Goal: Transaction & Acquisition: Purchase product/service

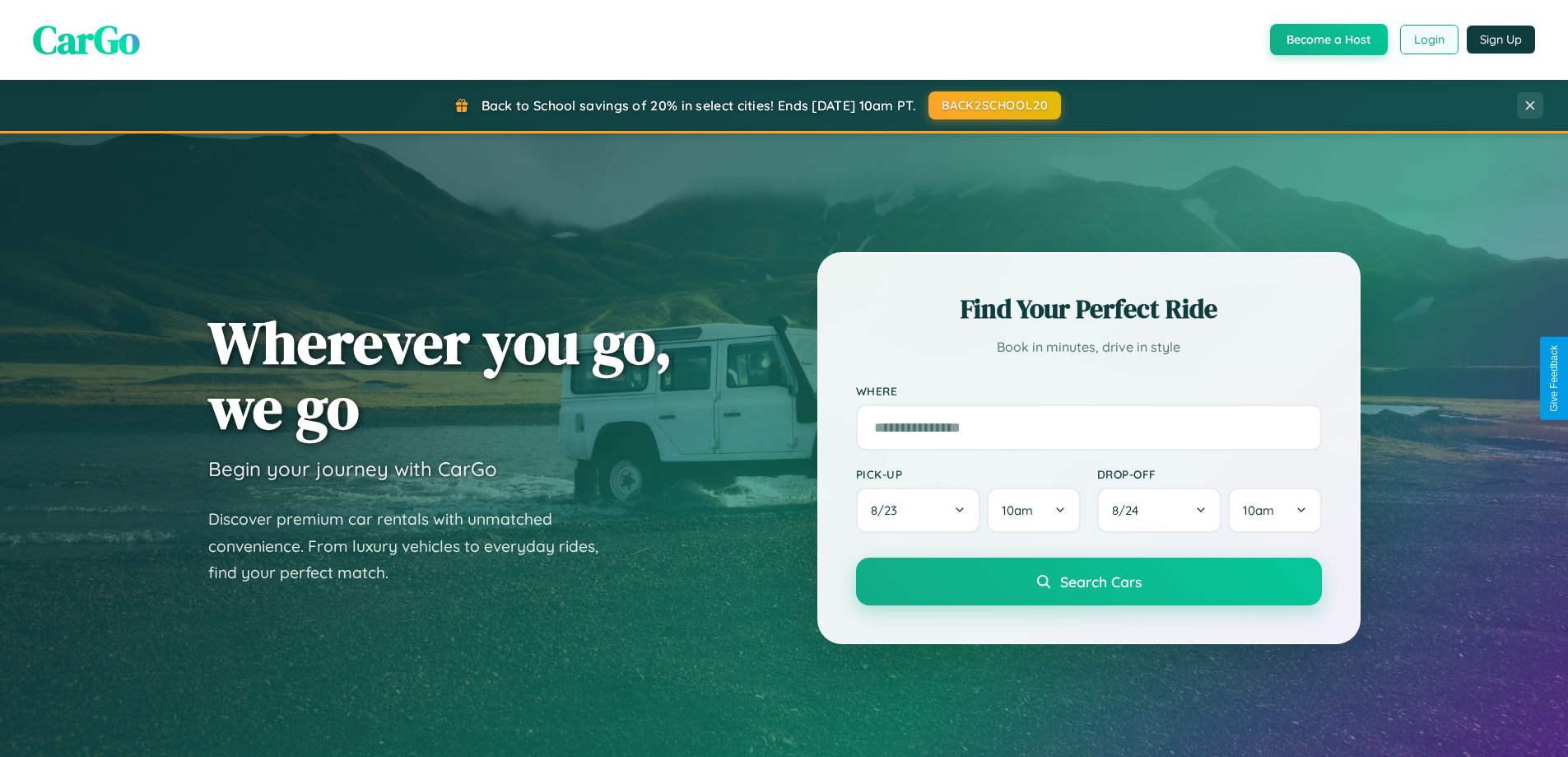
click at [1428, 40] on button "Login" at bounding box center [1429, 40] width 59 height 30
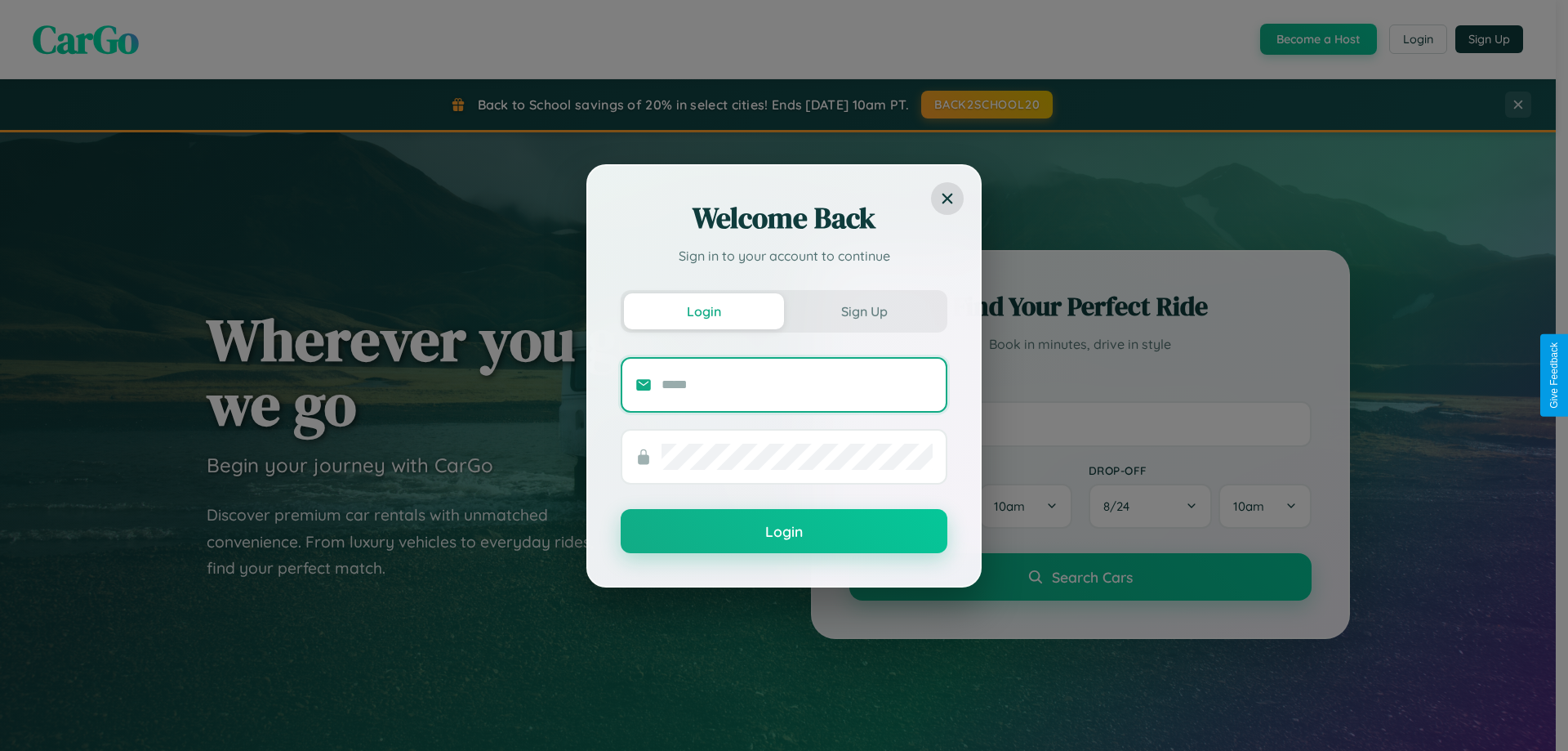
click at [797, 384] on input "text" at bounding box center [796, 384] width 271 height 27
type input "**********"
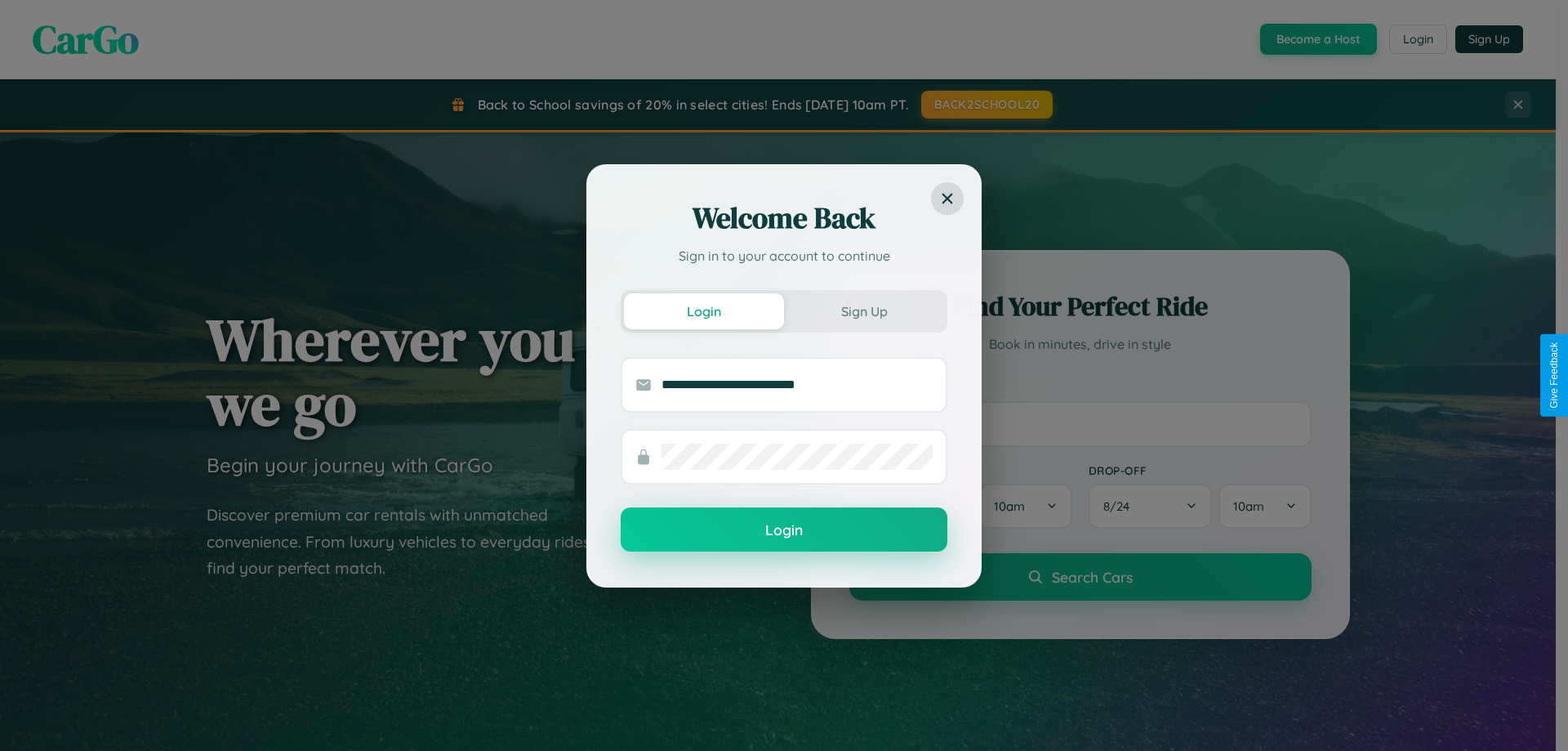
click at [784, 530] on button "Login" at bounding box center [784, 529] width 327 height 44
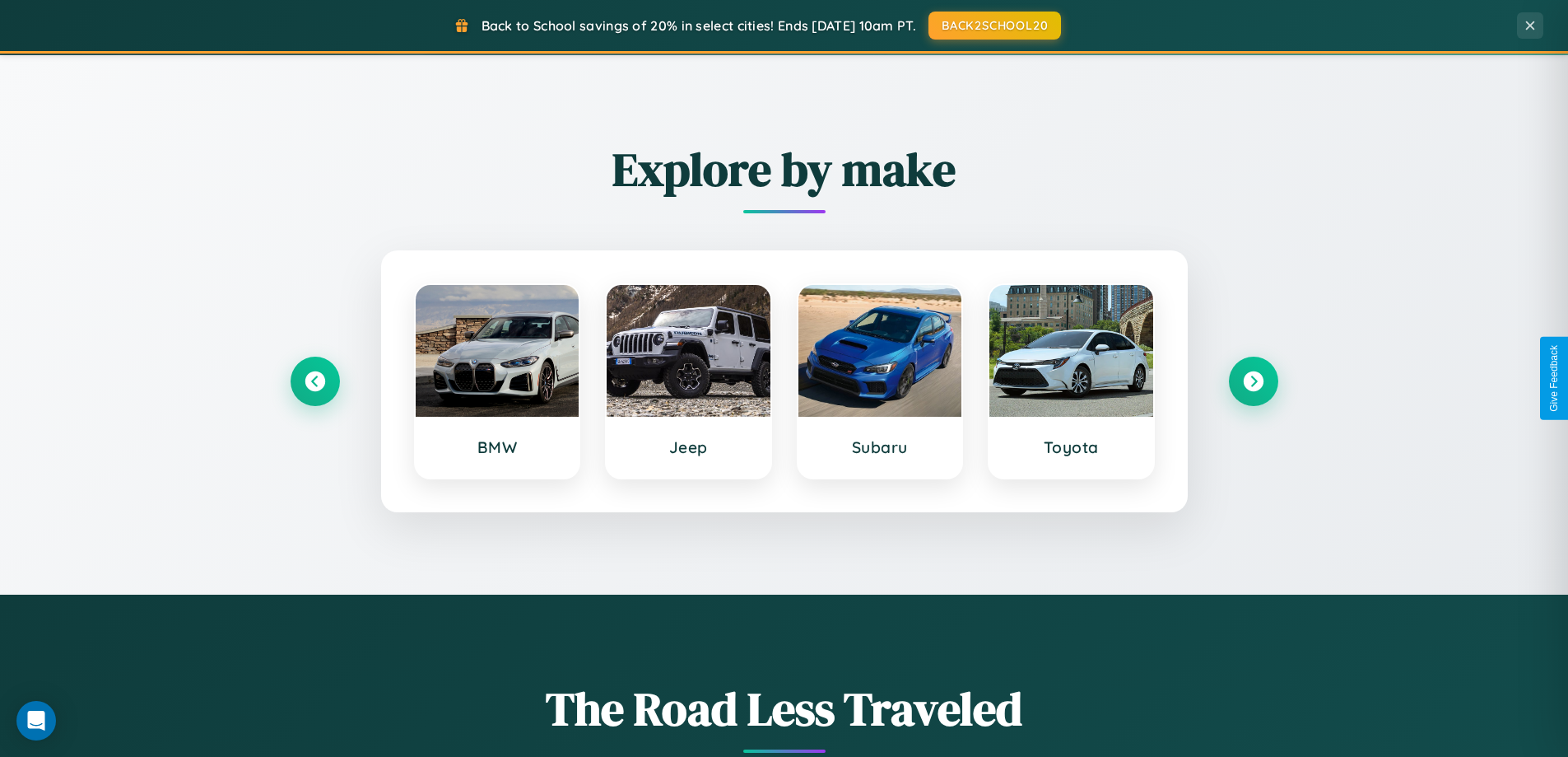
scroll to position [710, 0]
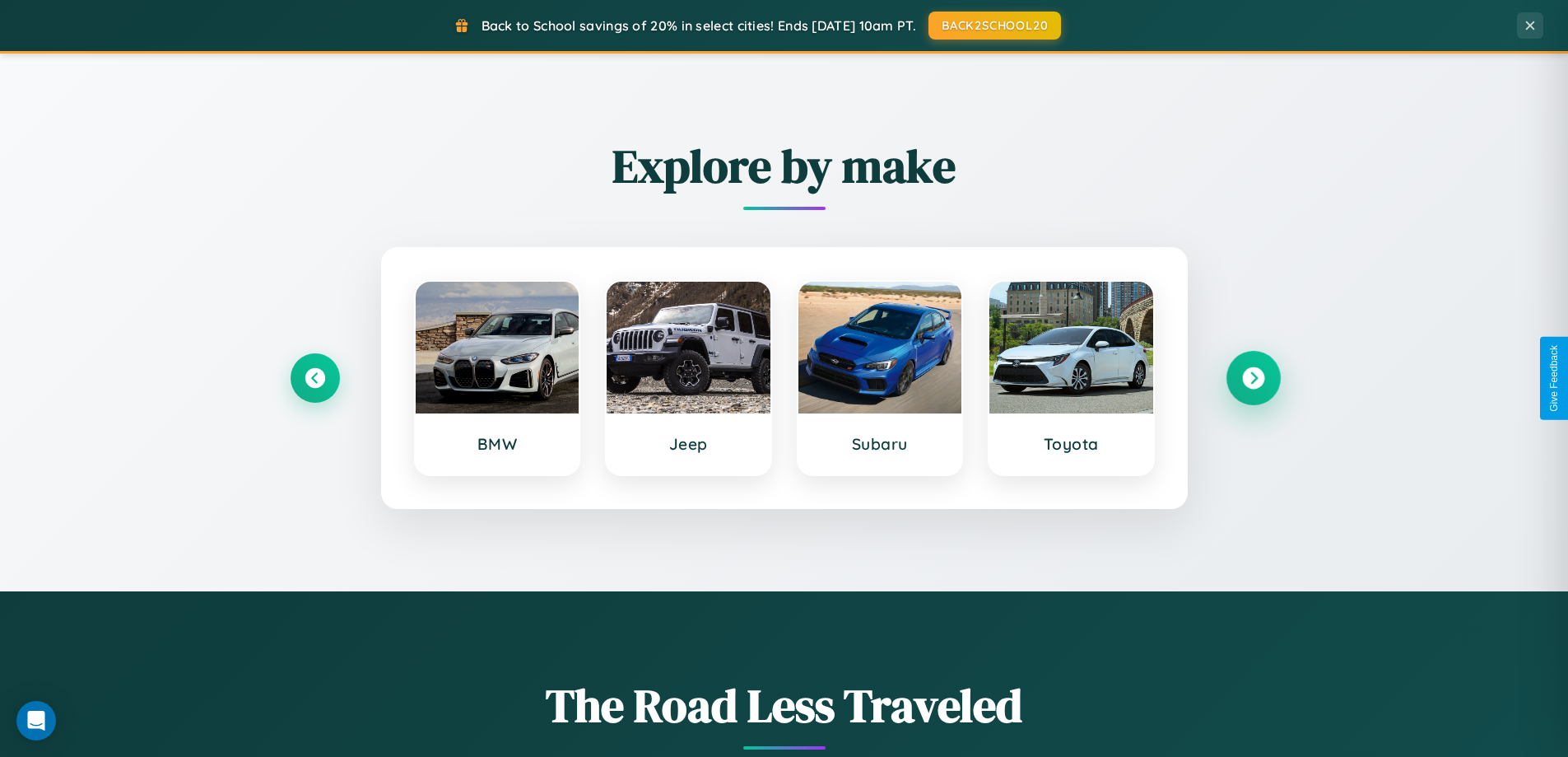
click at [1253, 378] on icon at bounding box center [1253, 378] width 22 height 22
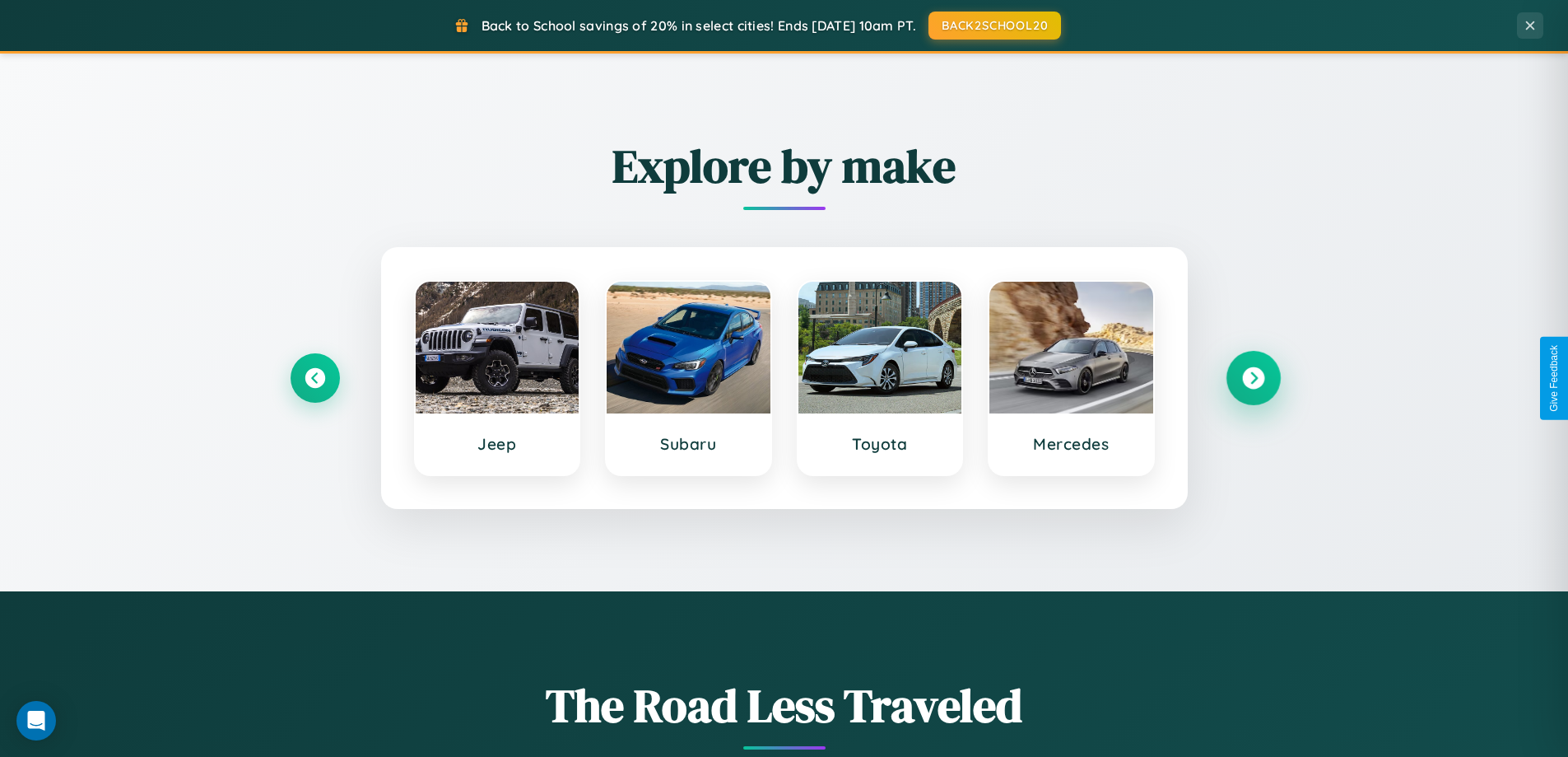
click at [1253, 378] on icon at bounding box center [1253, 378] width 22 height 22
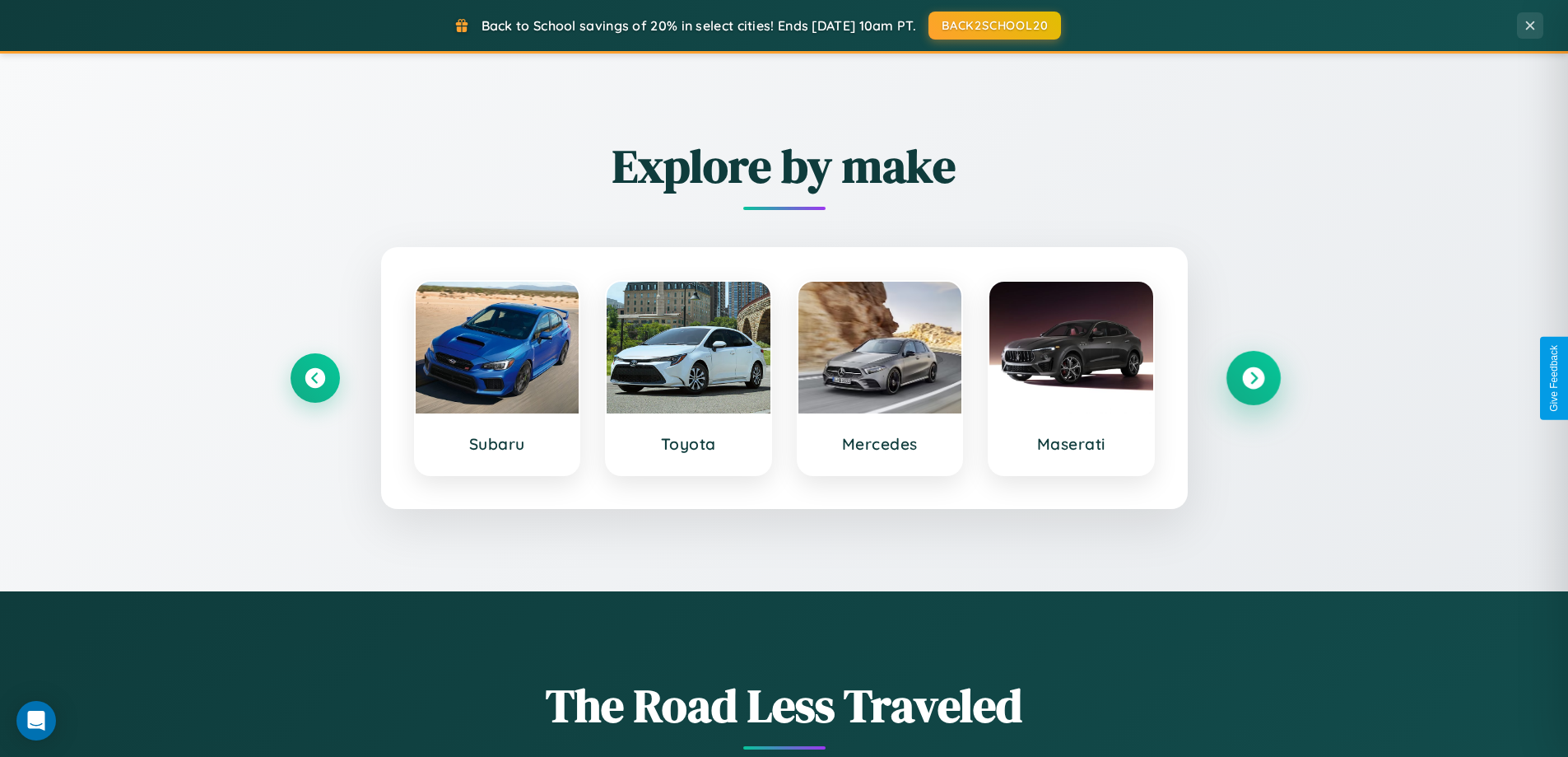
click at [1253, 378] on icon at bounding box center [1253, 378] width 22 height 22
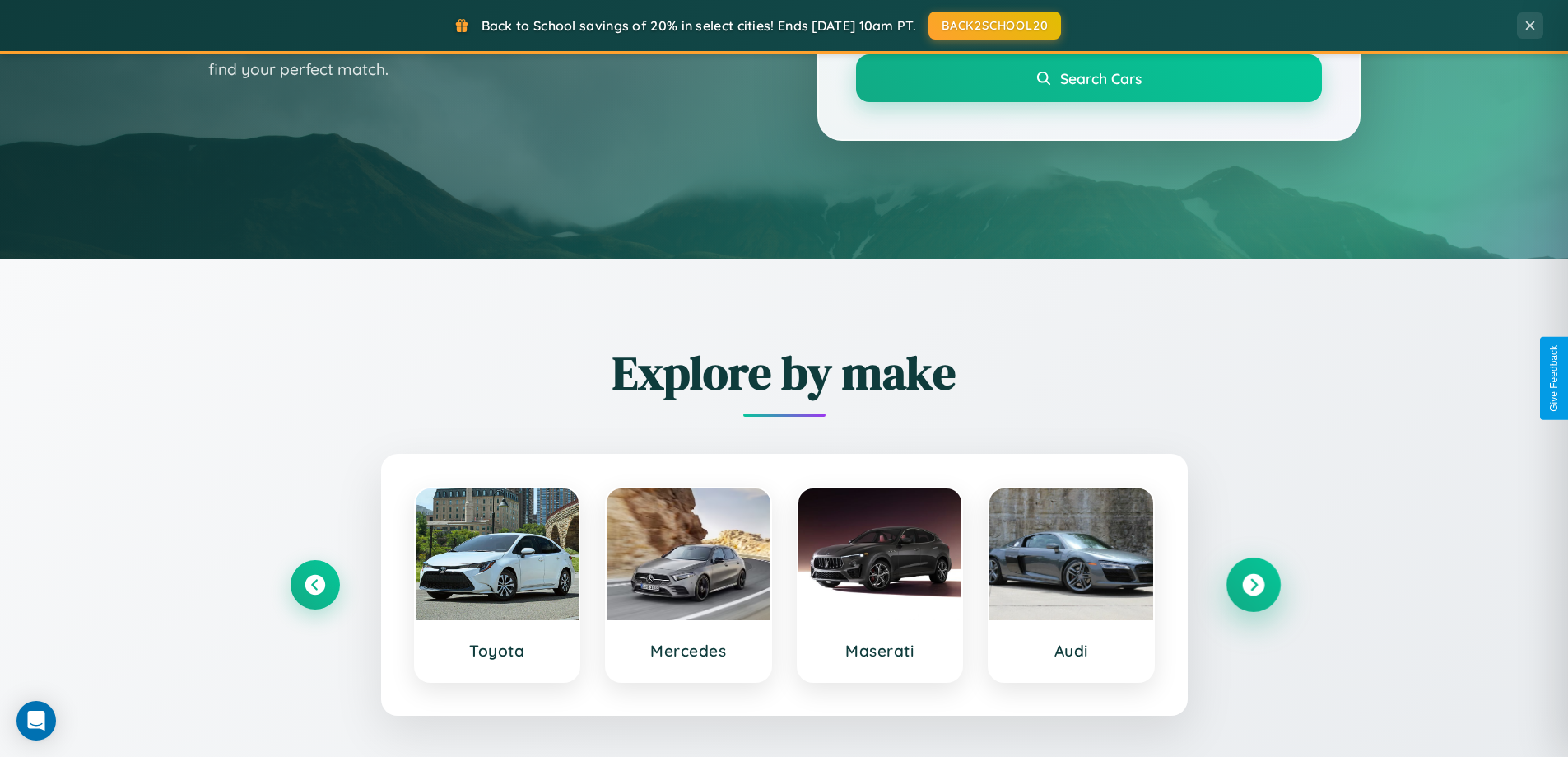
scroll to position [49, 0]
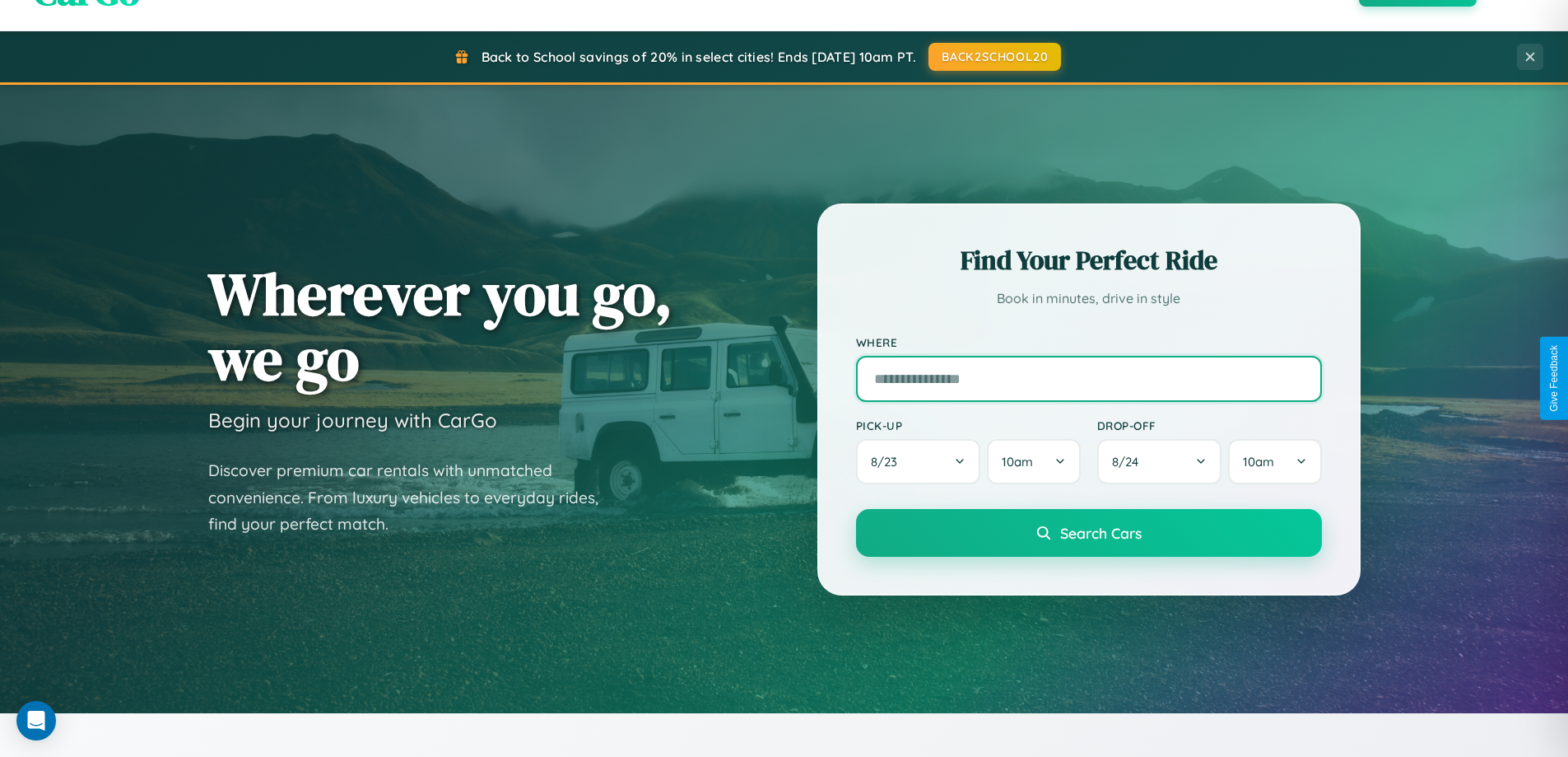
click at [1088, 378] on input "text" at bounding box center [1088, 378] width 466 height 46
type input "******"
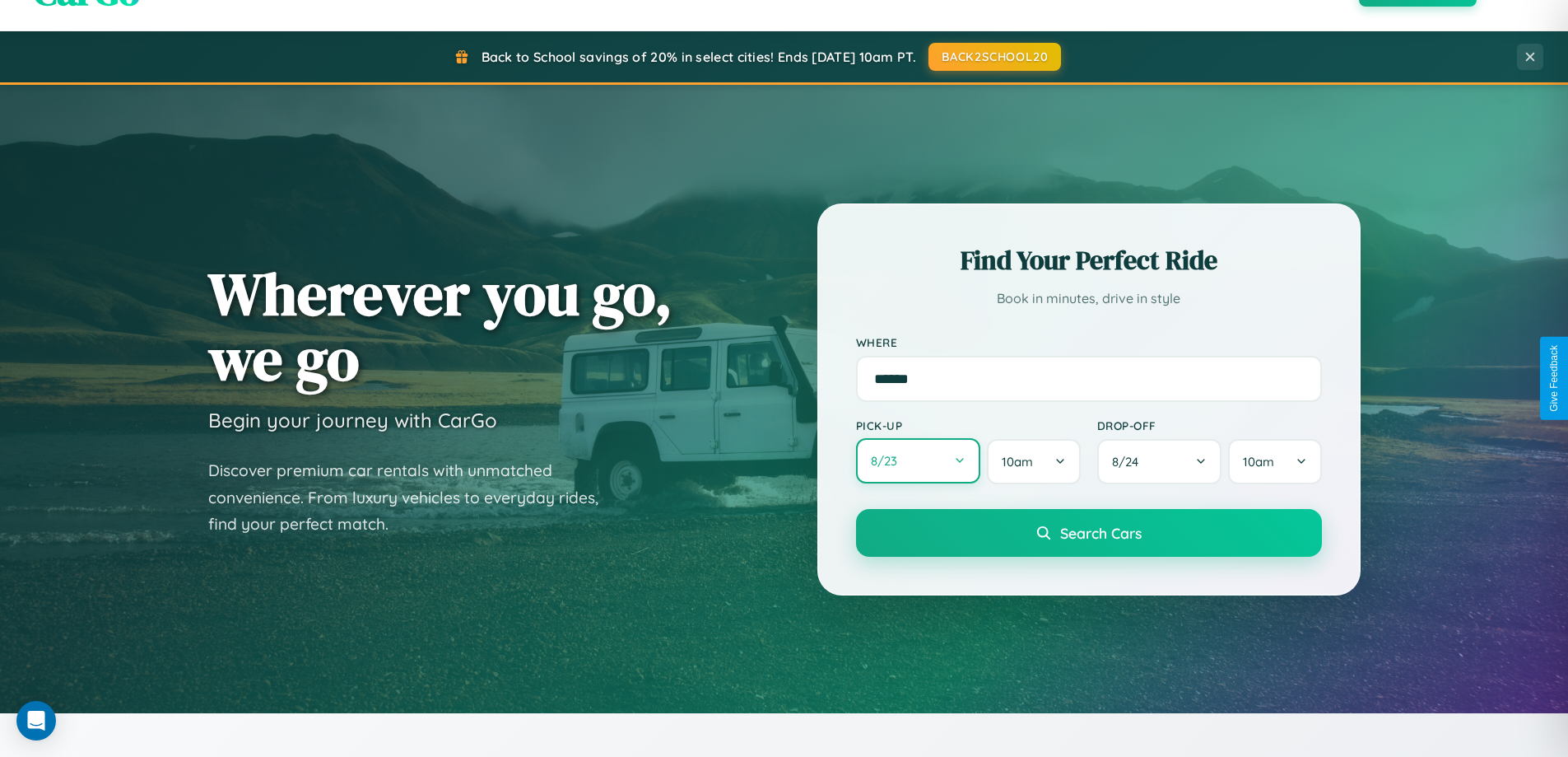
click at [918, 461] on button "8 / 23" at bounding box center [919, 461] width 125 height 46
select select "*"
select select "****"
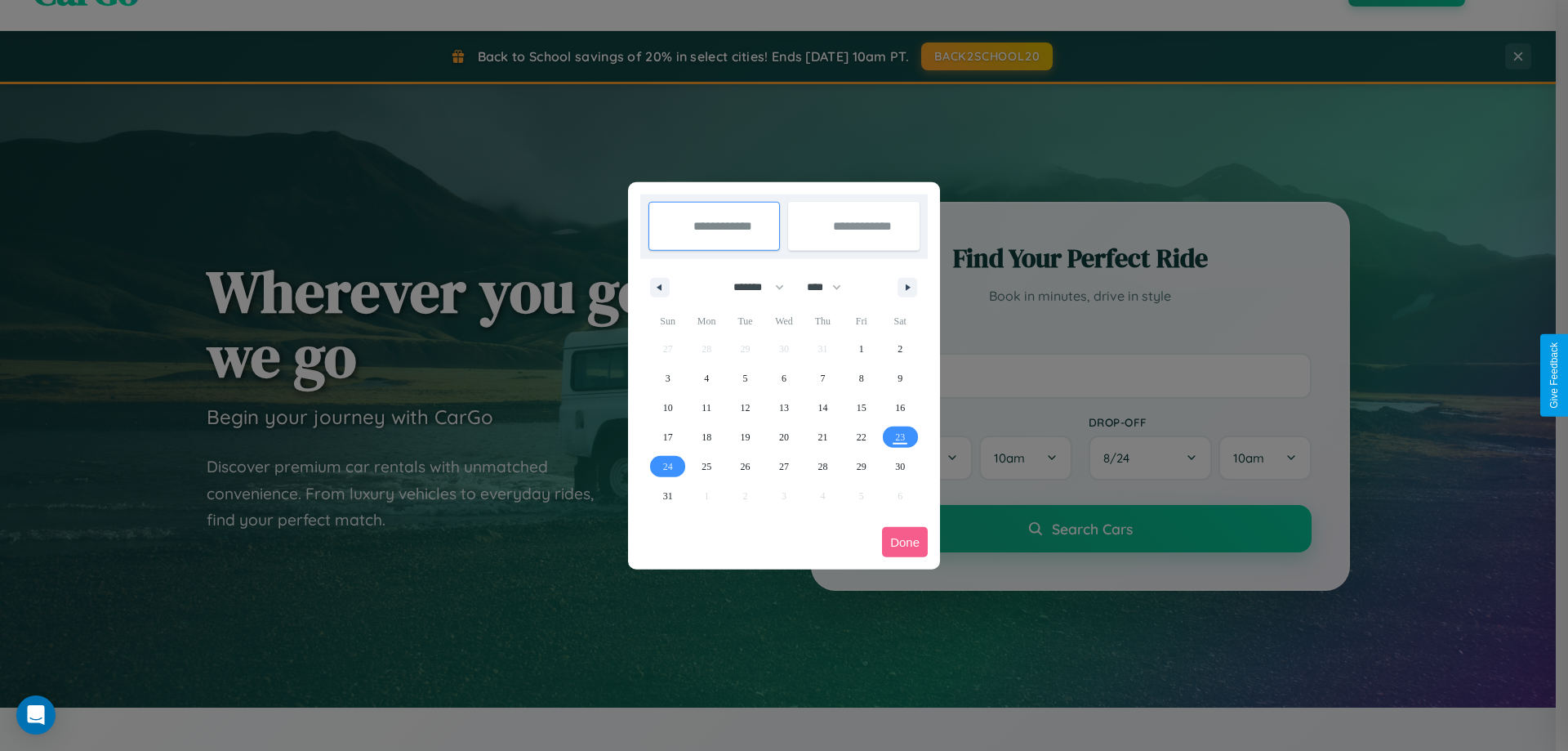
drag, startPoint x: 751, startPoint y: 287, endPoint x: 784, endPoint y: 327, distance: 51.9
click at [751, 287] on select "******* ******** ***** ***** *** **** **** ****** ********* ******* ******** **…" at bounding box center [755, 287] width 69 height 27
select select "*"
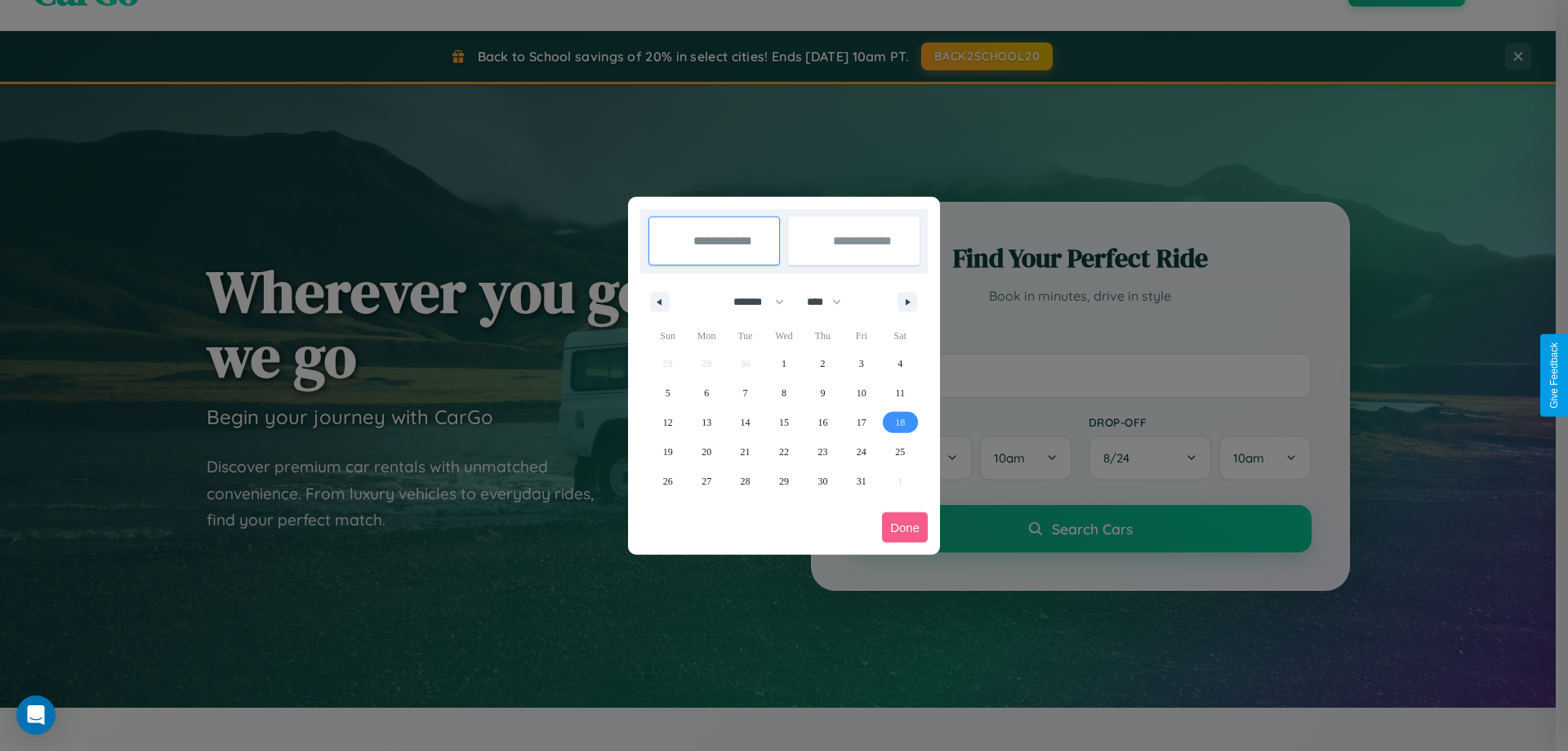
click at [899, 422] on span "18" at bounding box center [900, 423] width 10 height 30
type input "**********"
click at [899, 451] on span "25" at bounding box center [900, 451] width 10 height 30
type input "**********"
click at [904, 527] on button "Done" at bounding box center [904, 527] width 45 height 31
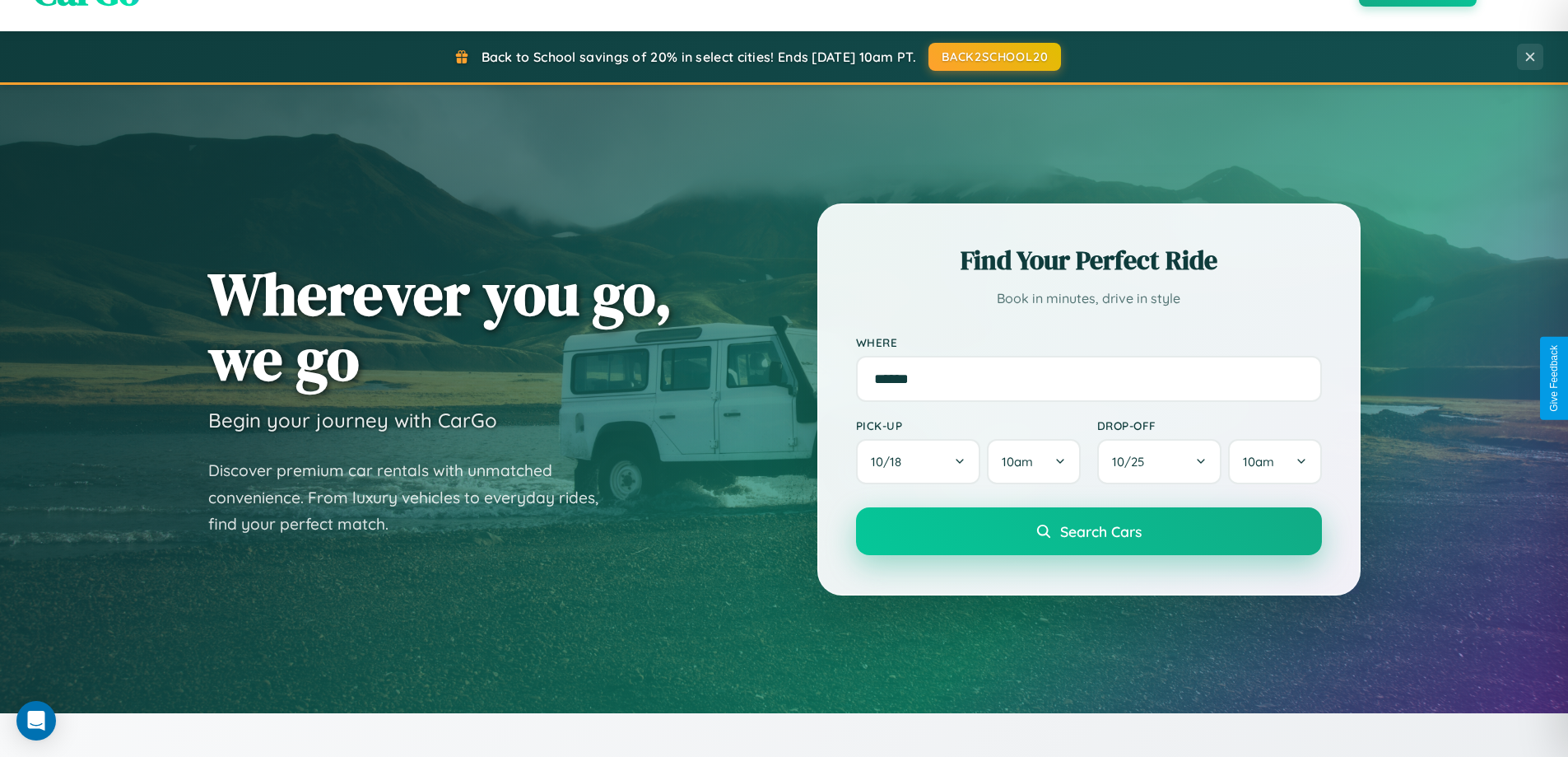
click at [1088, 532] on span "Search Cars" at bounding box center [1101, 531] width 81 height 18
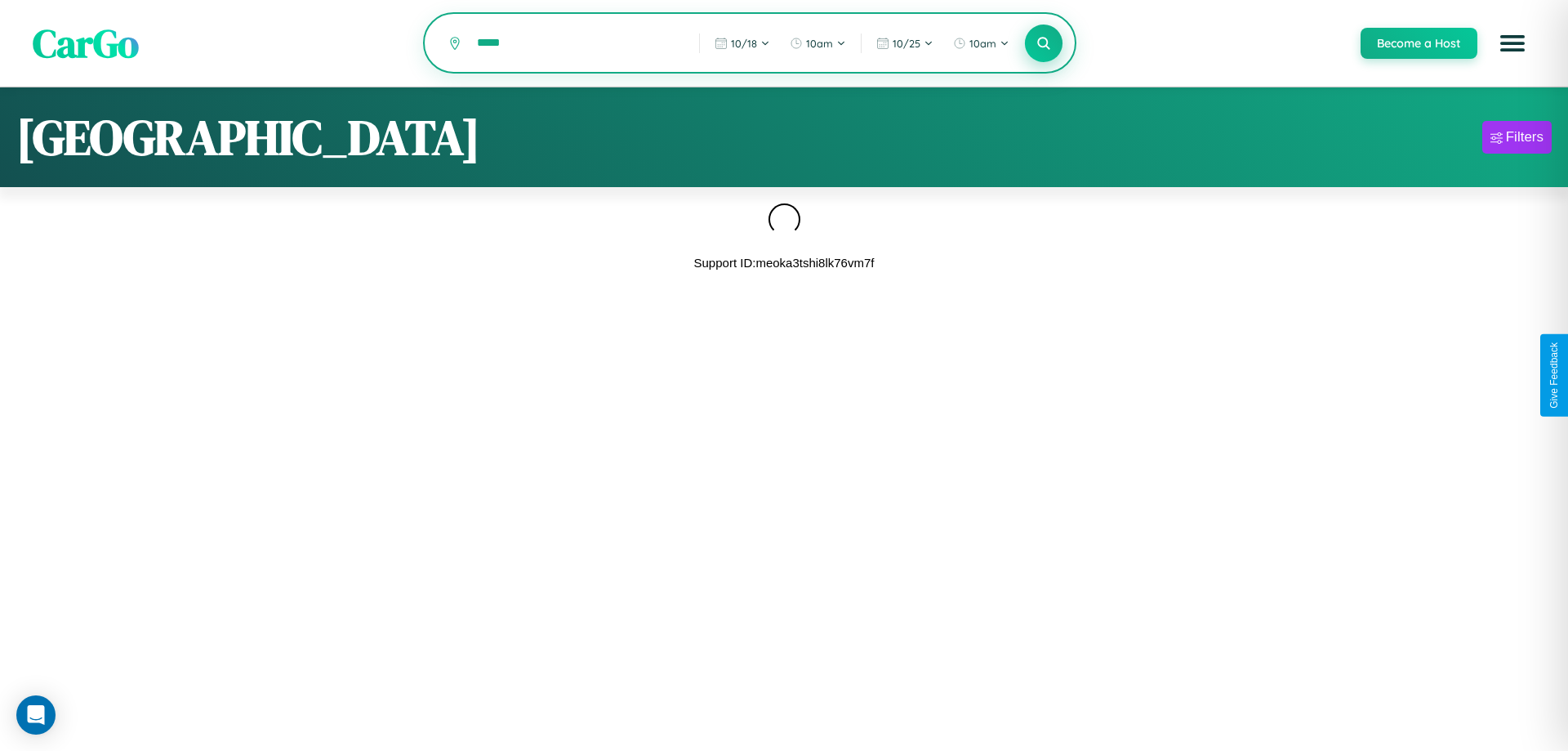
type input "*****"
click at [1043, 44] on icon at bounding box center [1043, 43] width 16 height 16
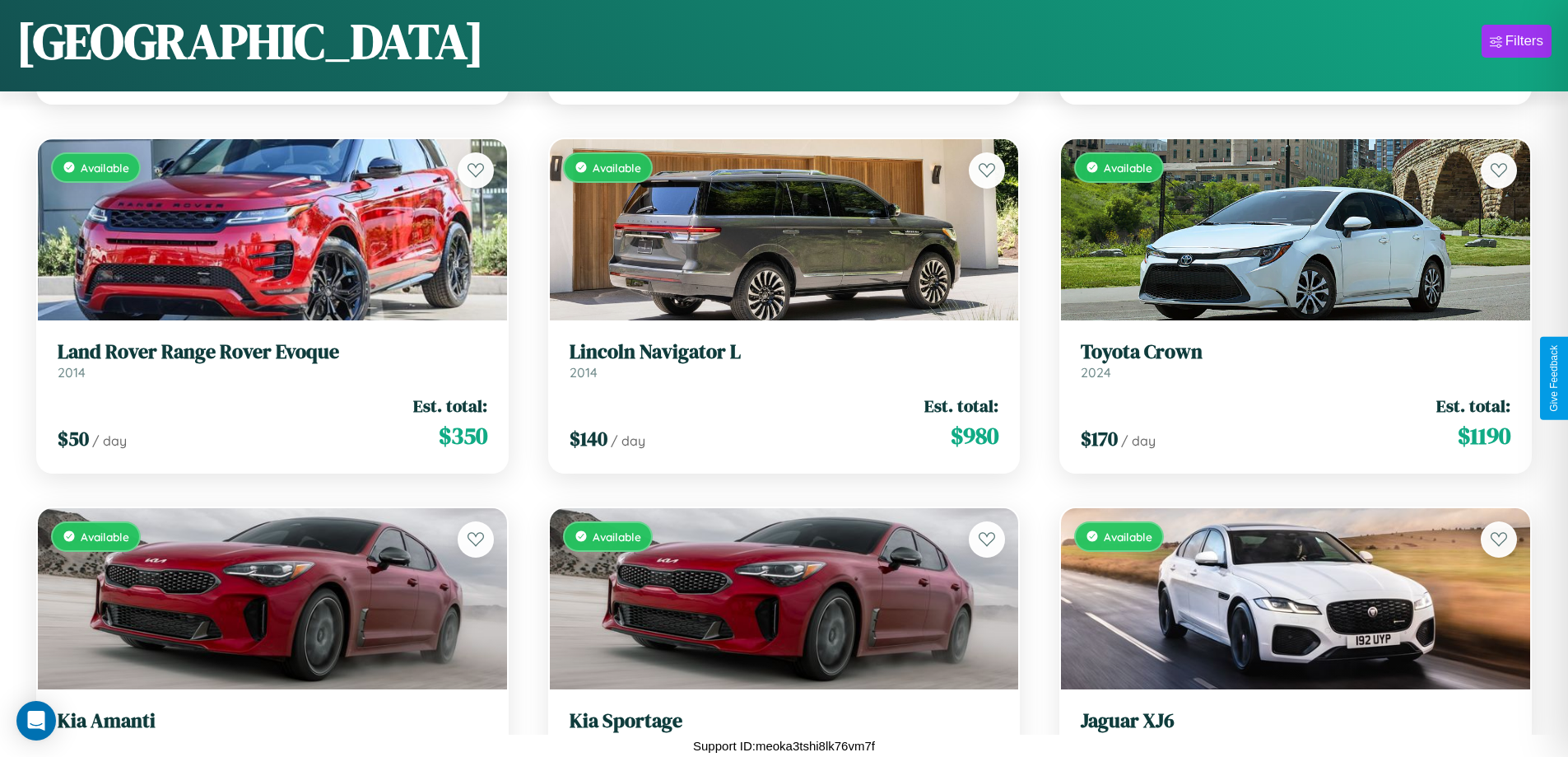
scroll to position [12769, 0]
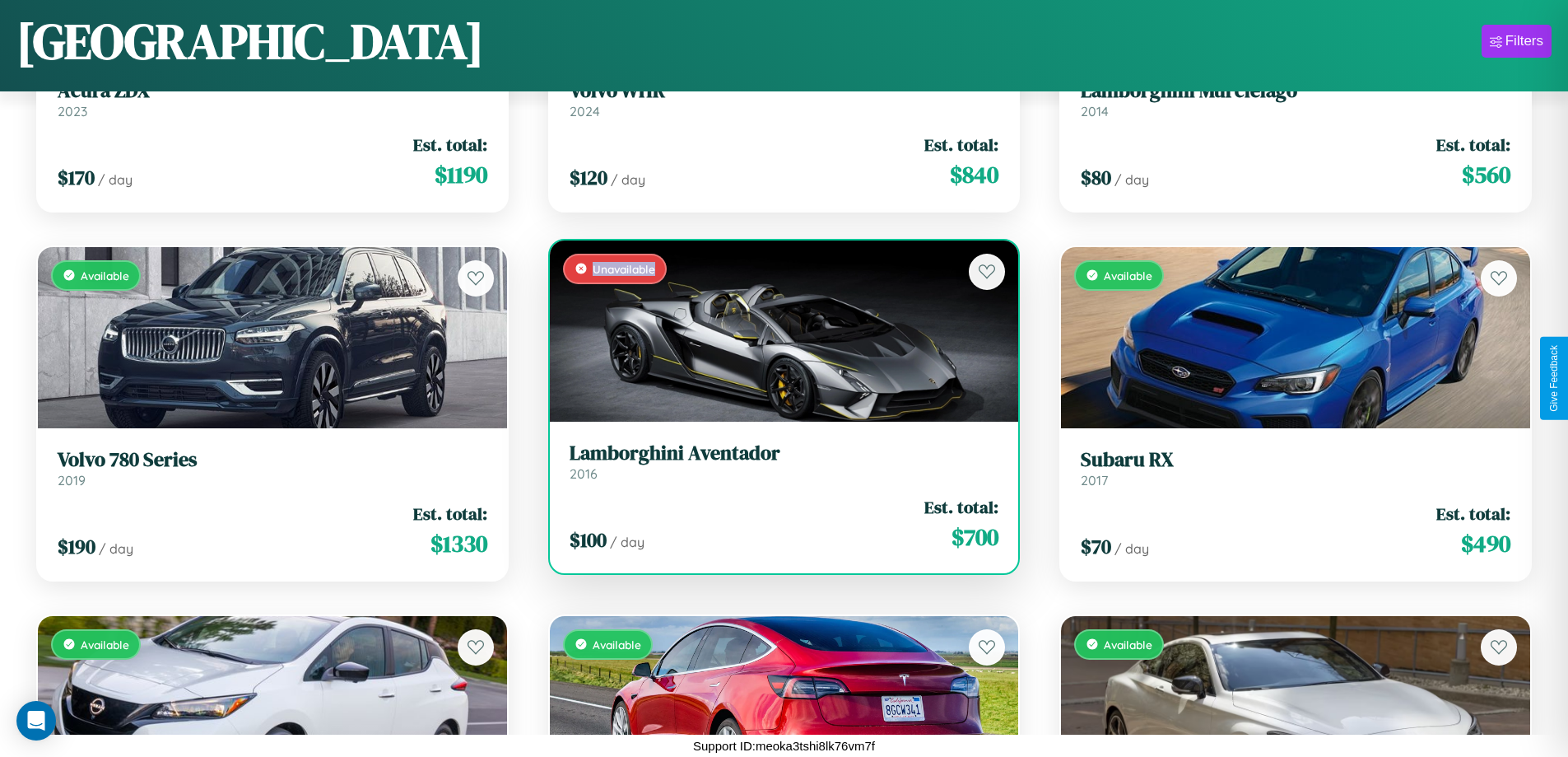
click at [778, 335] on div "Unavailable" at bounding box center [784, 331] width 469 height 181
click at [778, 330] on div "Unavailable" at bounding box center [784, 331] width 469 height 181
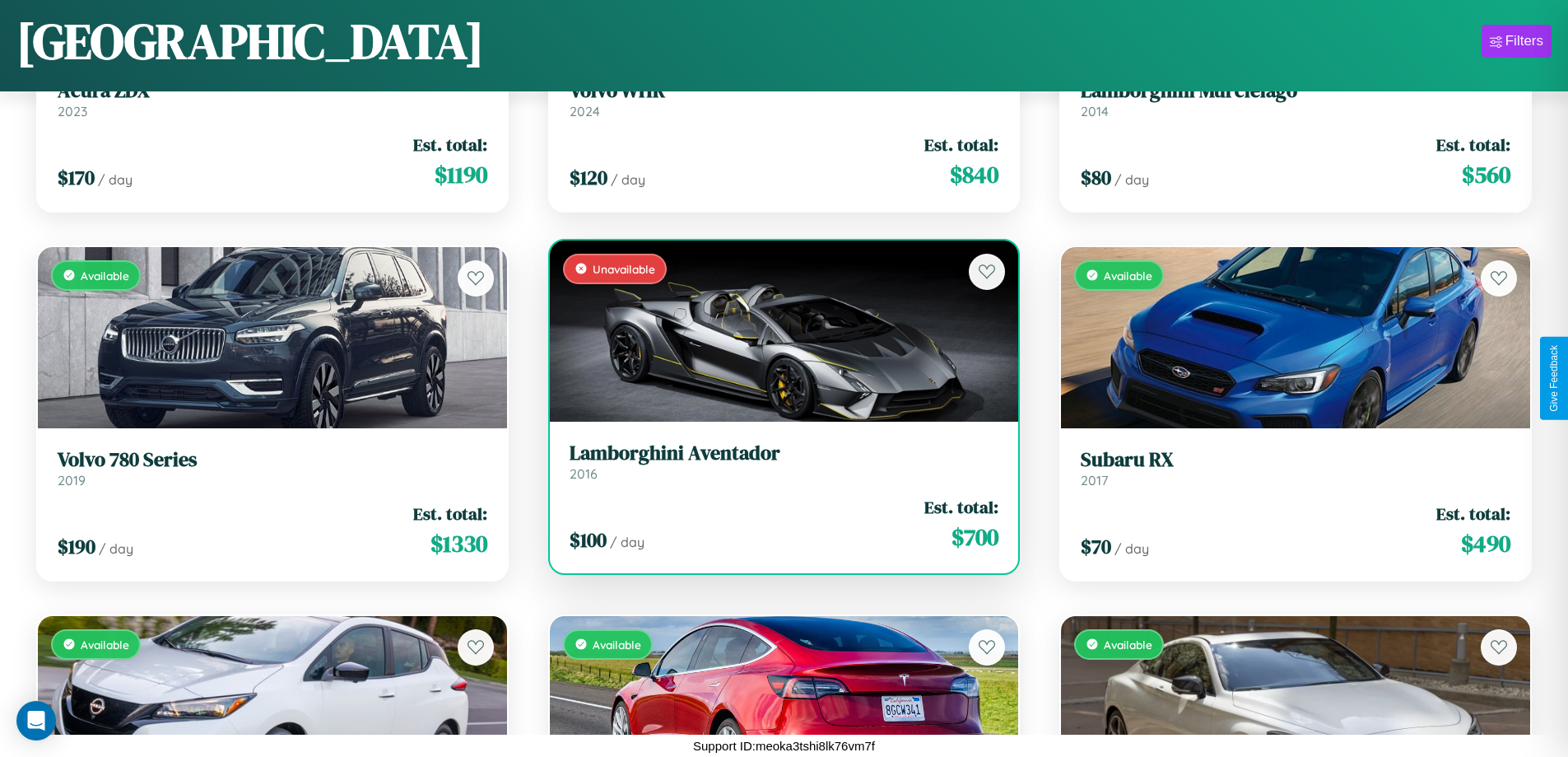
click at [778, 330] on div "Unavailable" at bounding box center [784, 331] width 469 height 181
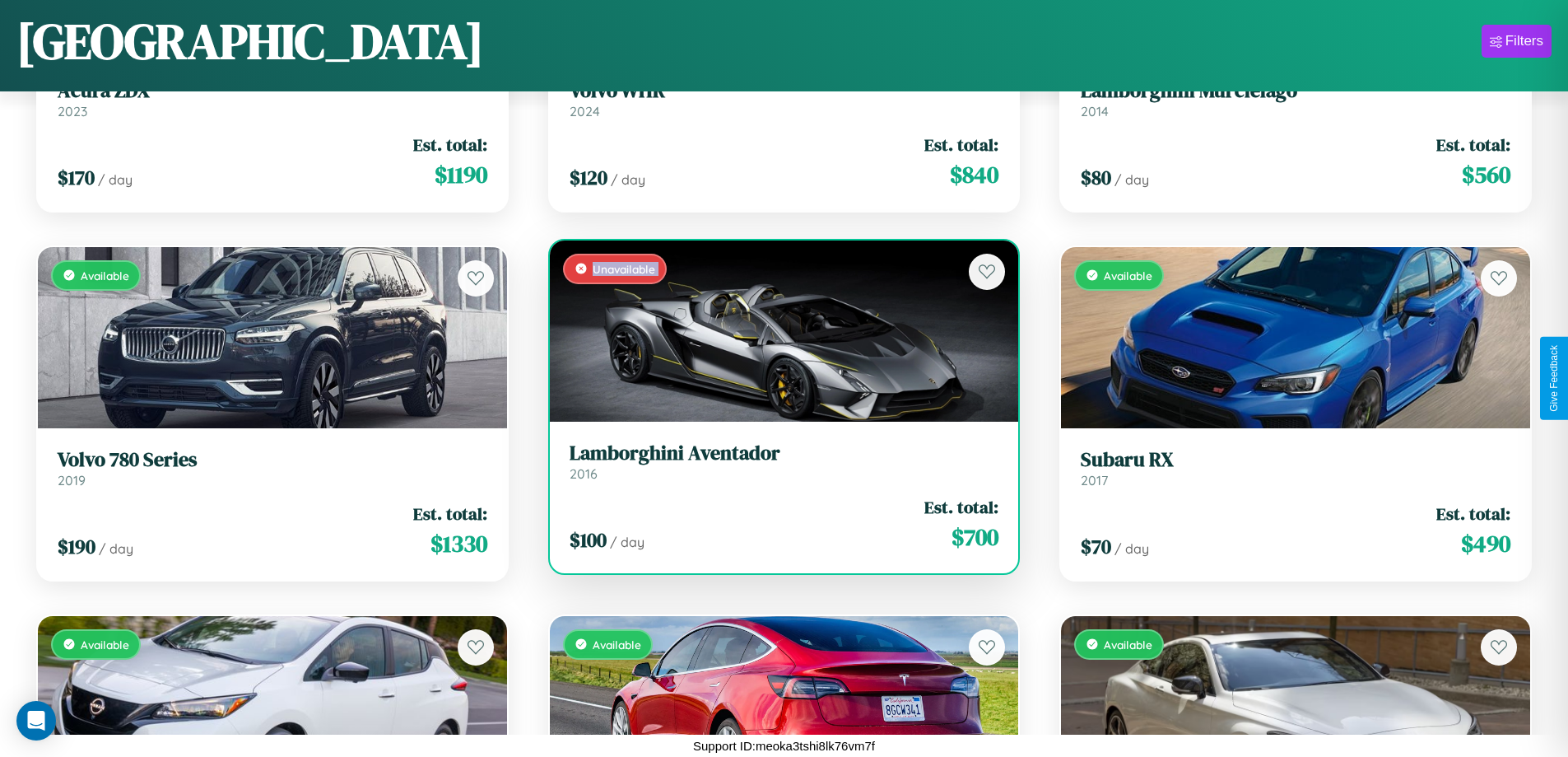
click at [778, 330] on div "Unavailable" at bounding box center [784, 331] width 469 height 181
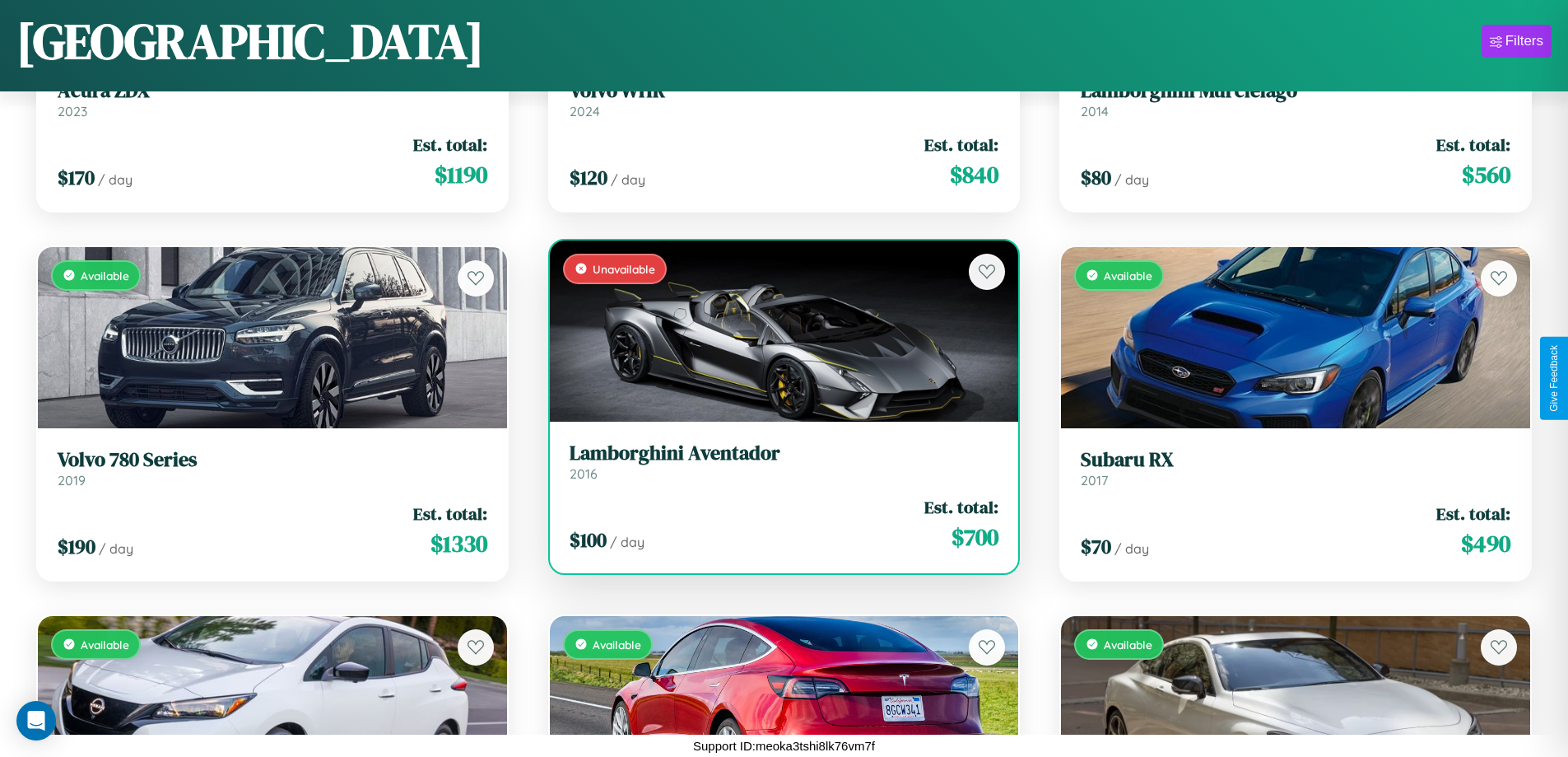
click at [778, 330] on div "Unavailable" at bounding box center [784, 331] width 469 height 181
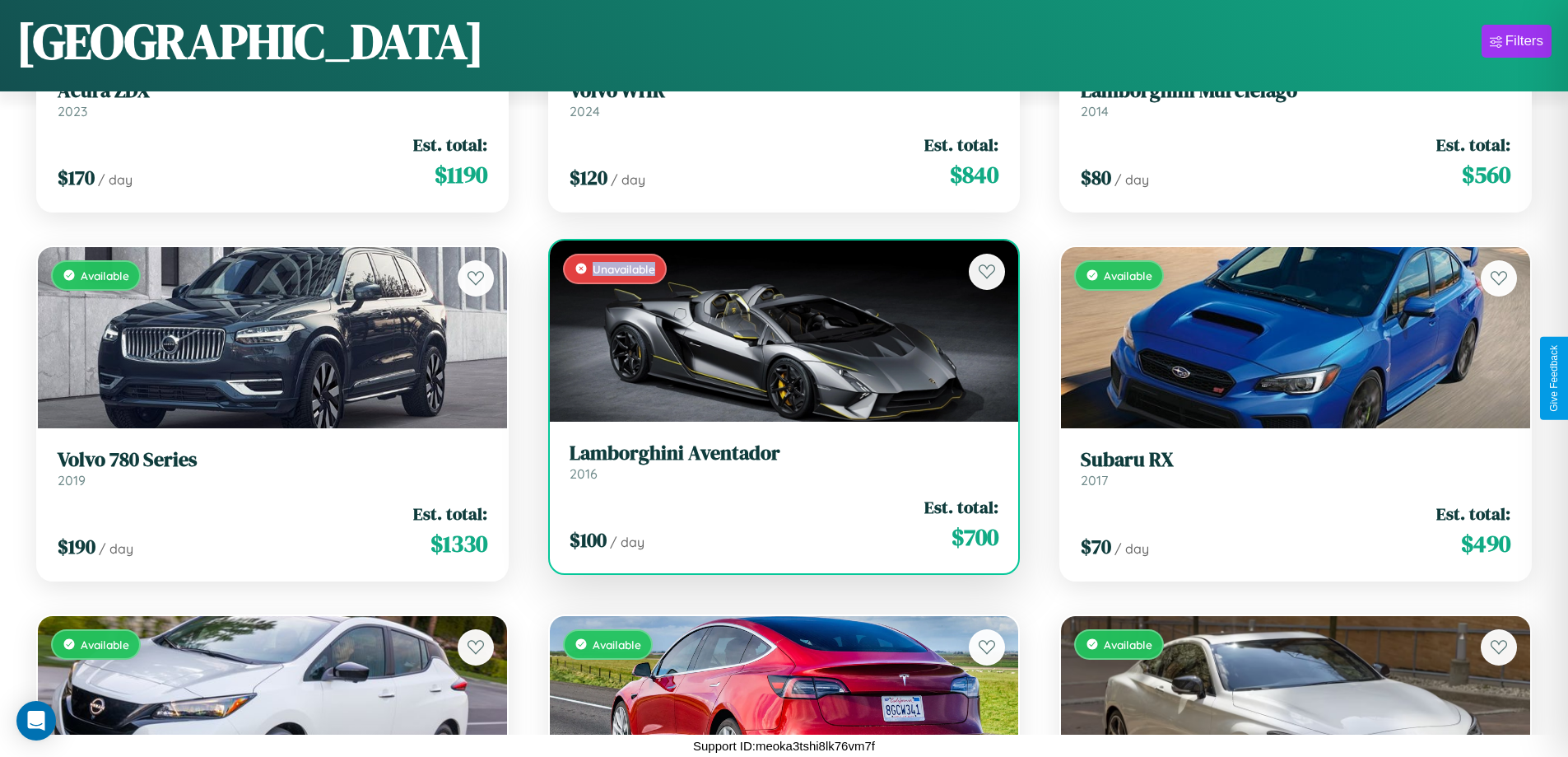
click at [778, 330] on div "Unavailable" at bounding box center [784, 331] width 469 height 181
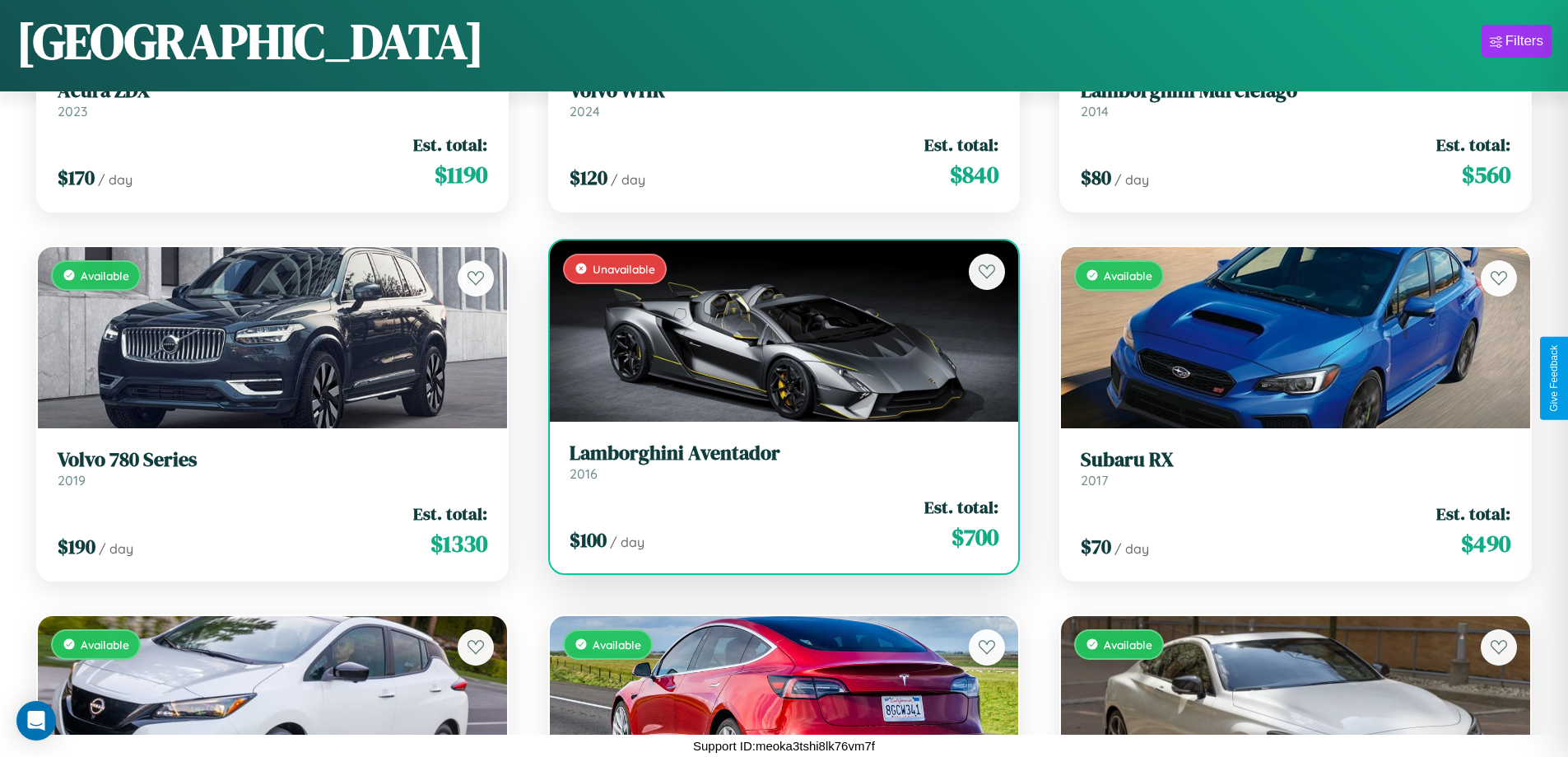
click at [778, 461] on h3 "Lamborghini Aventador" at bounding box center [784, 453] width 430 height 24
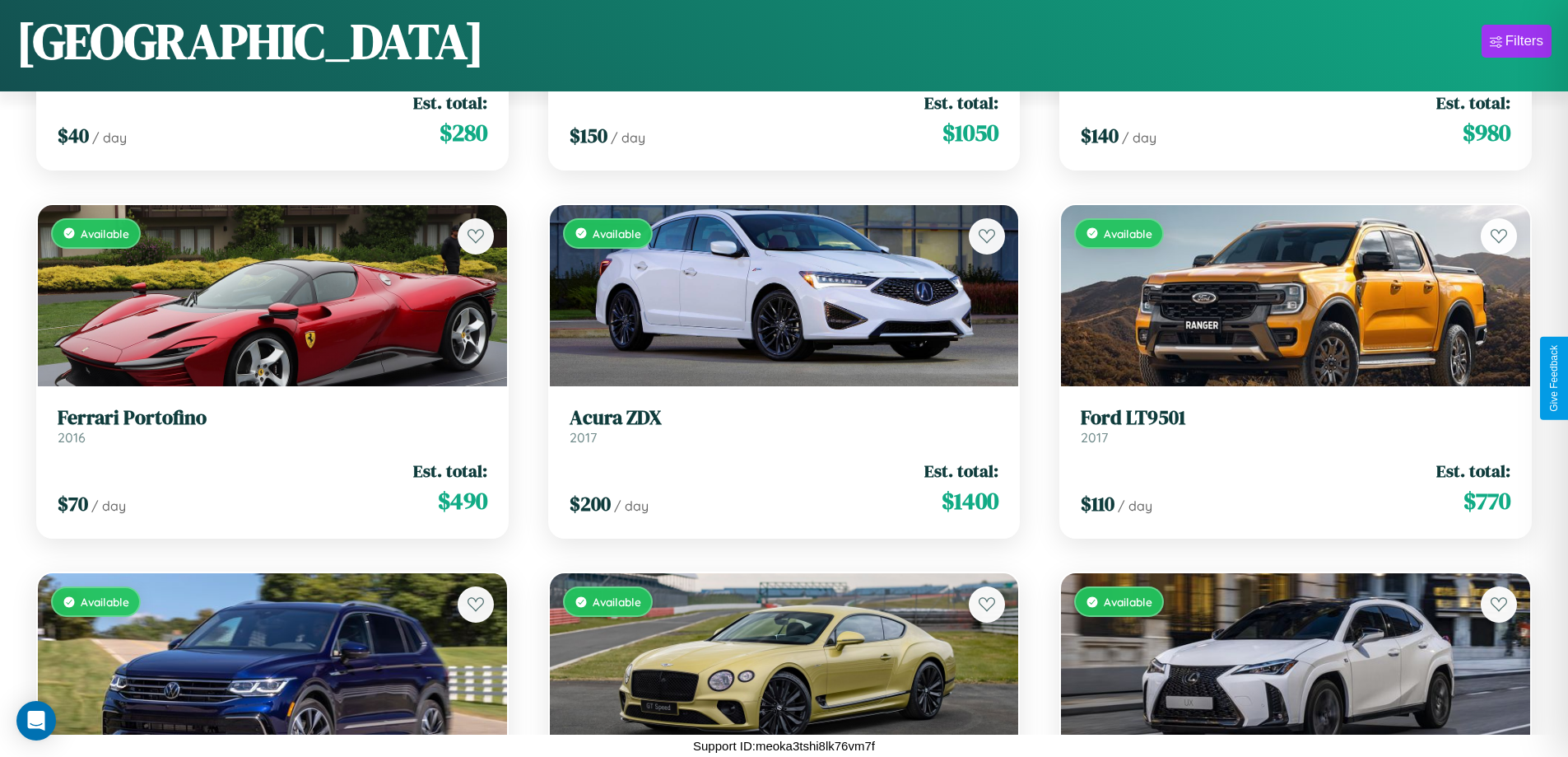
scroll to position [6501, 0]
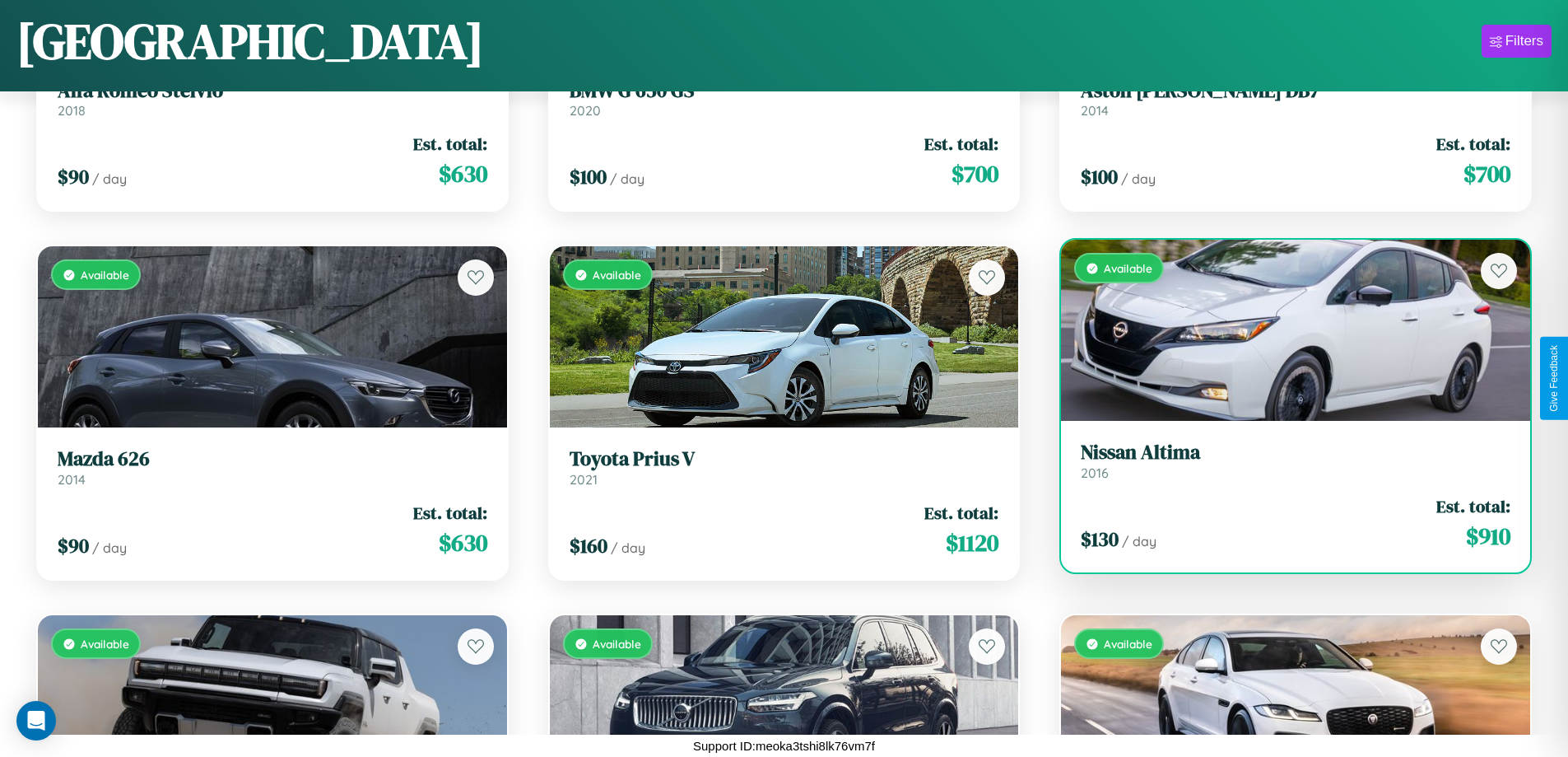
click at [1285, 337] on div "Available" at bounding box center [1295, 330] width 469 height 181
click at [1285, 330] on div "Available" at bounding box center [1295, 330] width 469 height 181
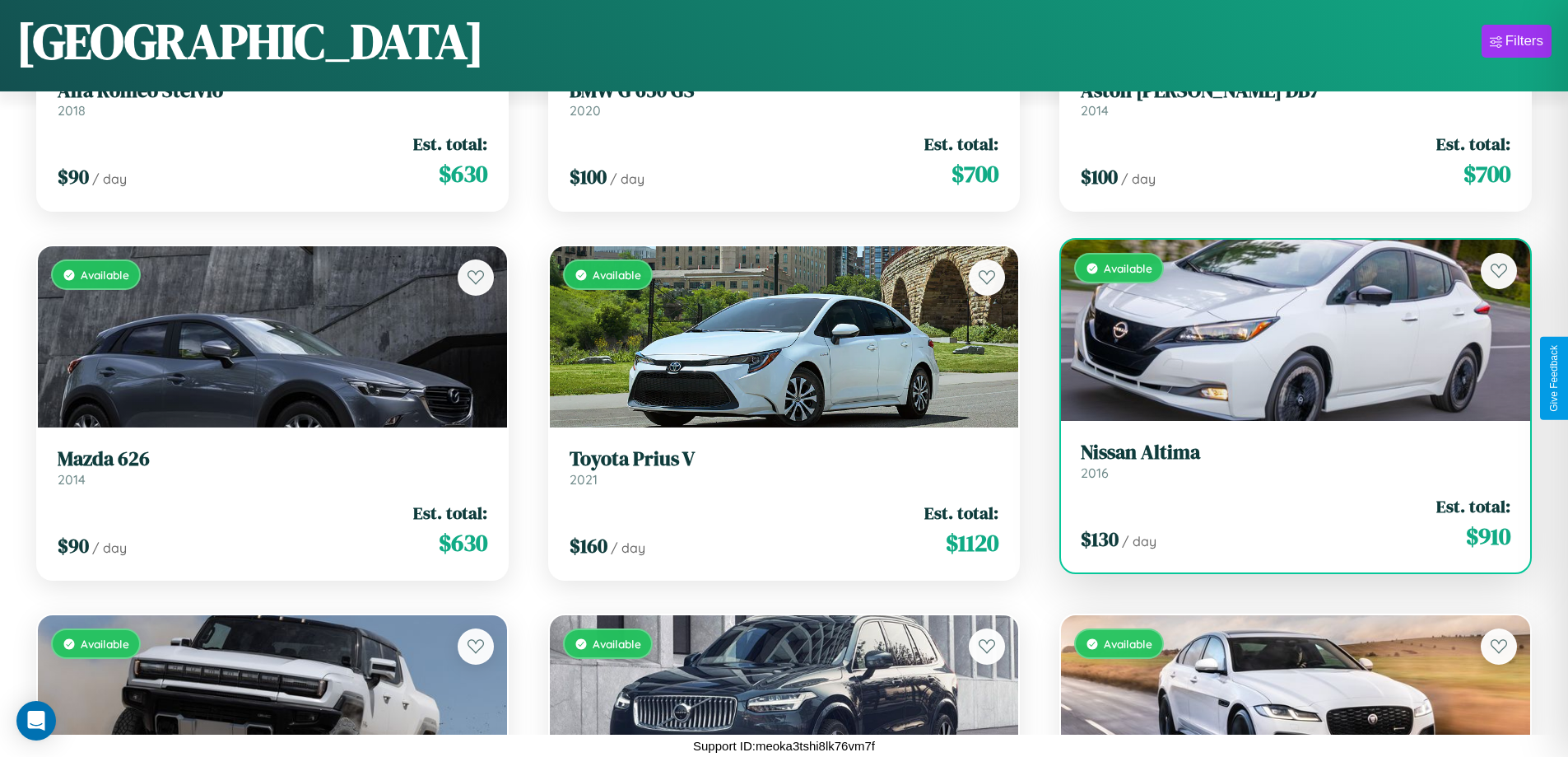
click at [1285, 330] on div "Available" at bounding box center [1295, 330] width 469 height 181
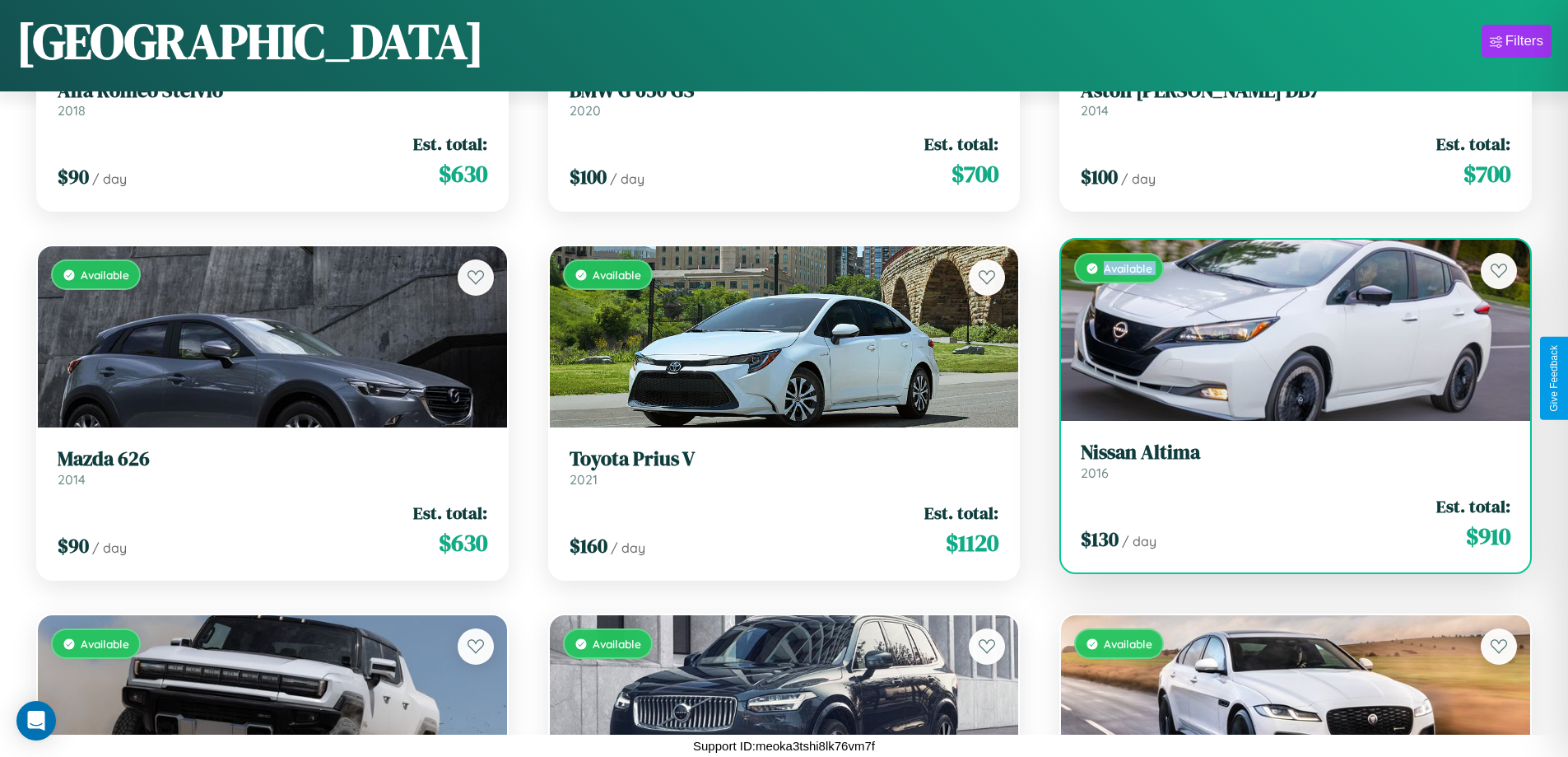
click at [1285, 330] on div "Available" at bounding box center [1295, 330] width 469 height 181
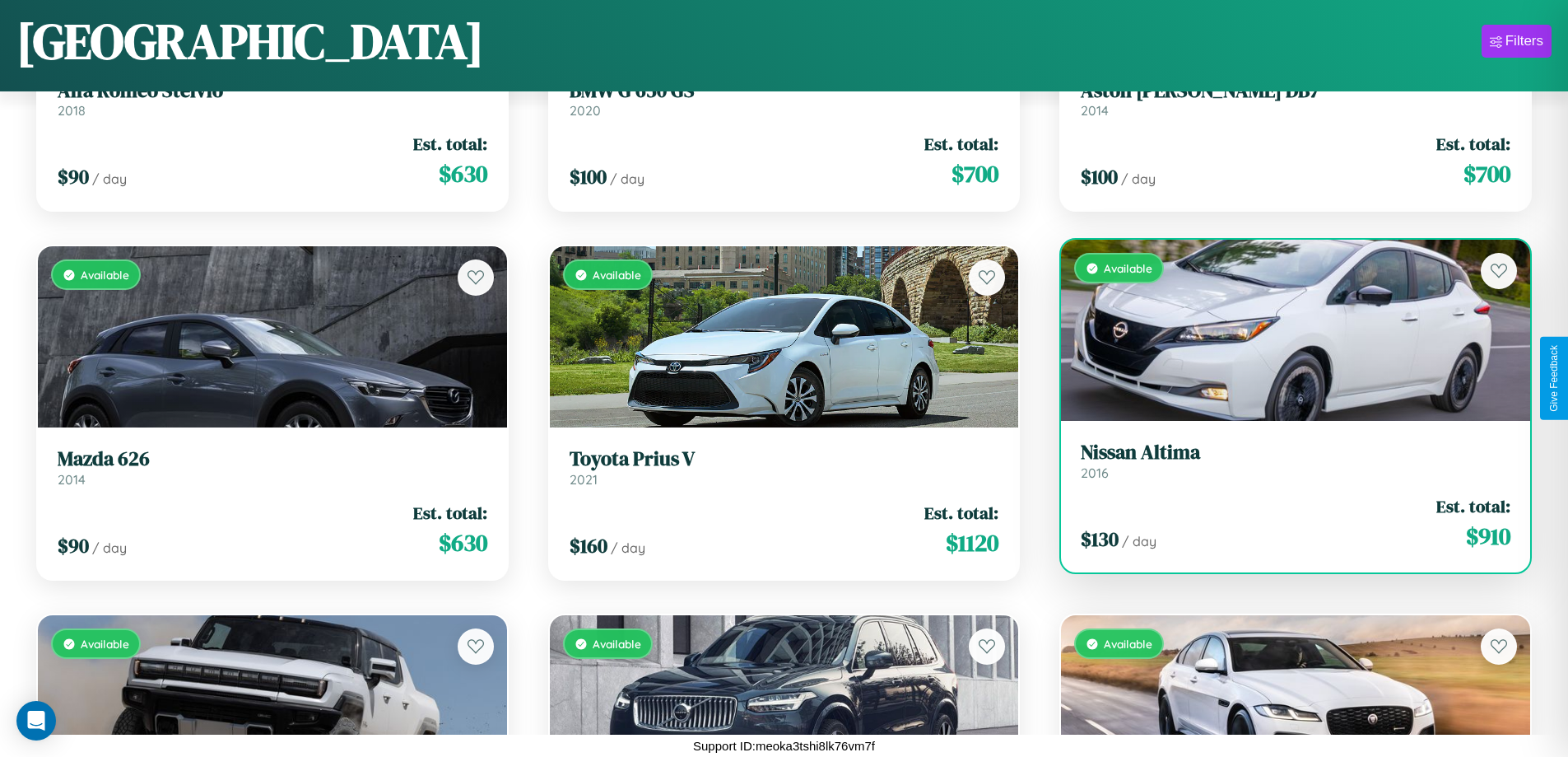
click at [1285, 330] on div "Available" at bounding box center [1295, 330] width 469 height 181
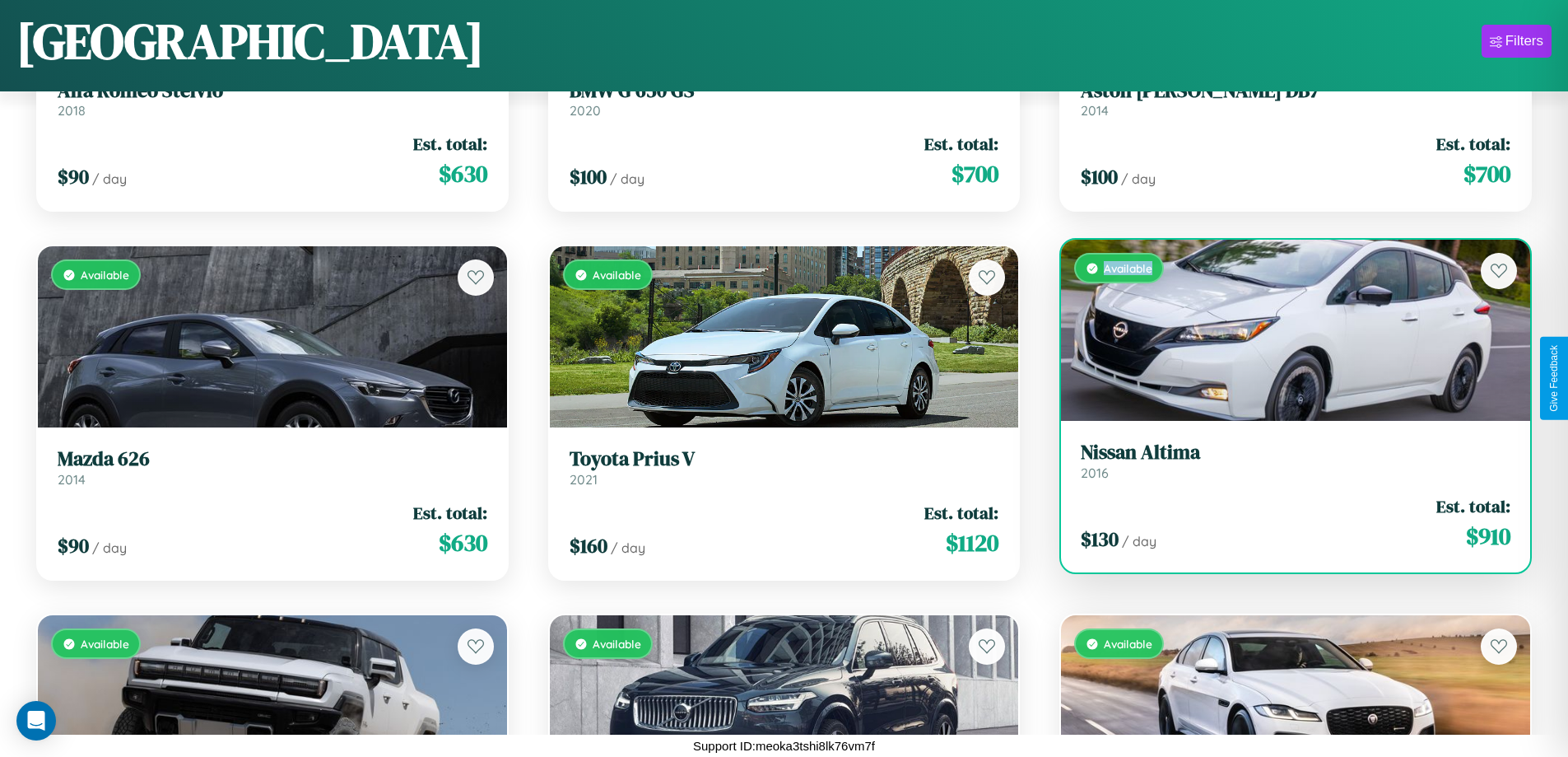
click at [1285, 330] on div "Available" at bounding box center [1295, 330] width 469 height 181
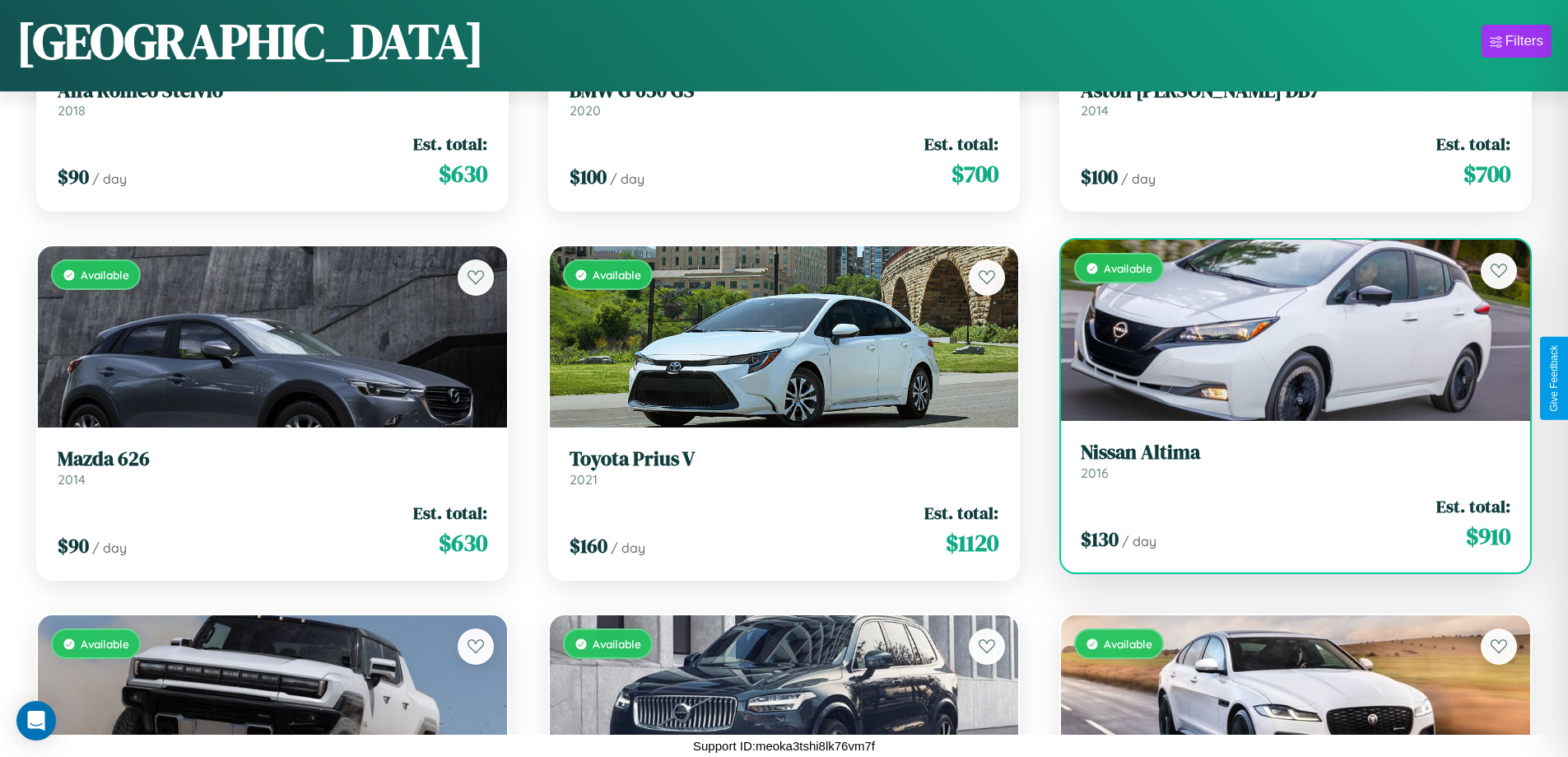
click at [1285, 460] on h3 "Nissan Altima" at bounding box center [1295, 452] width 430 height 24
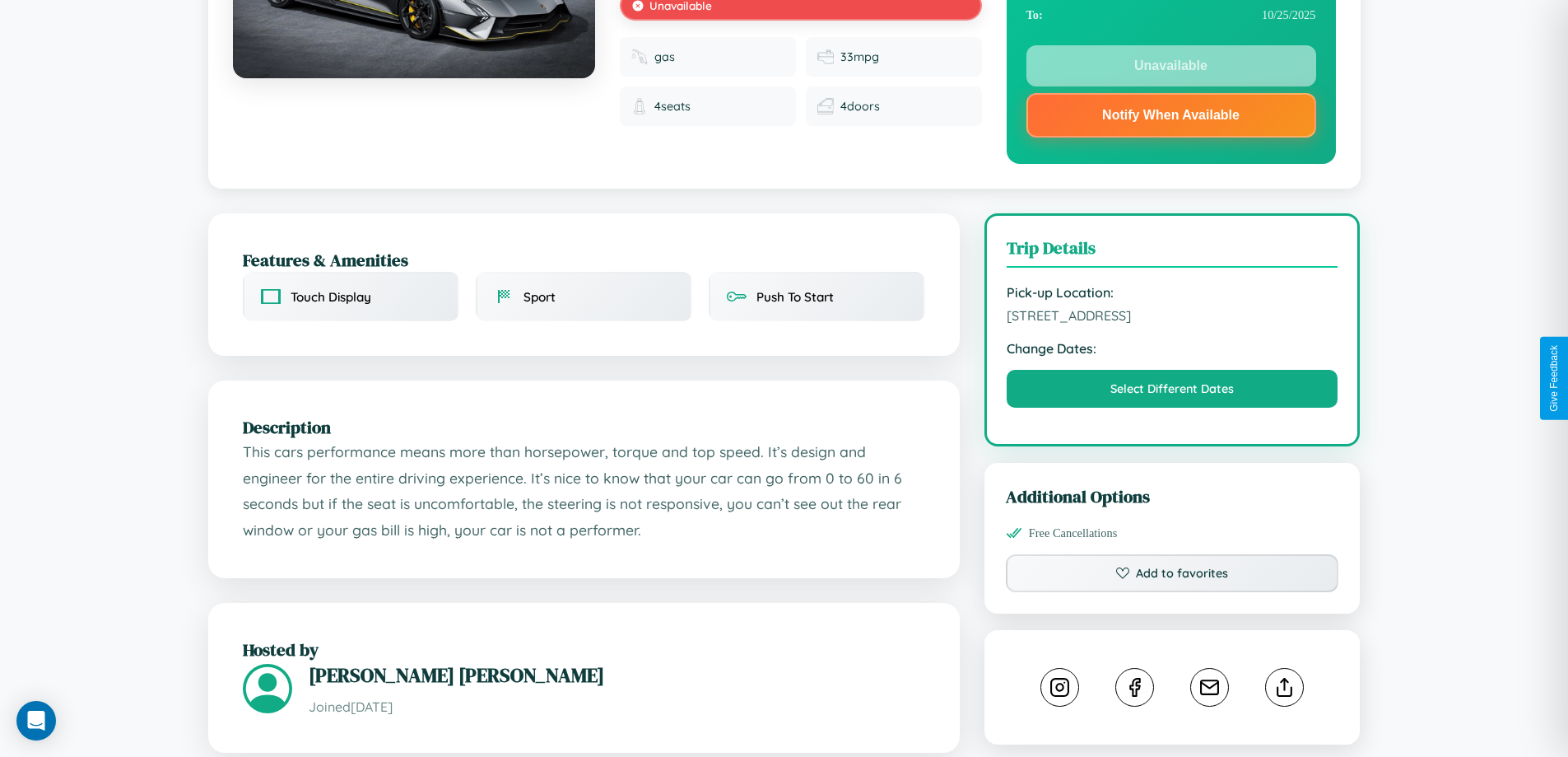
scroll to position [592, 0]
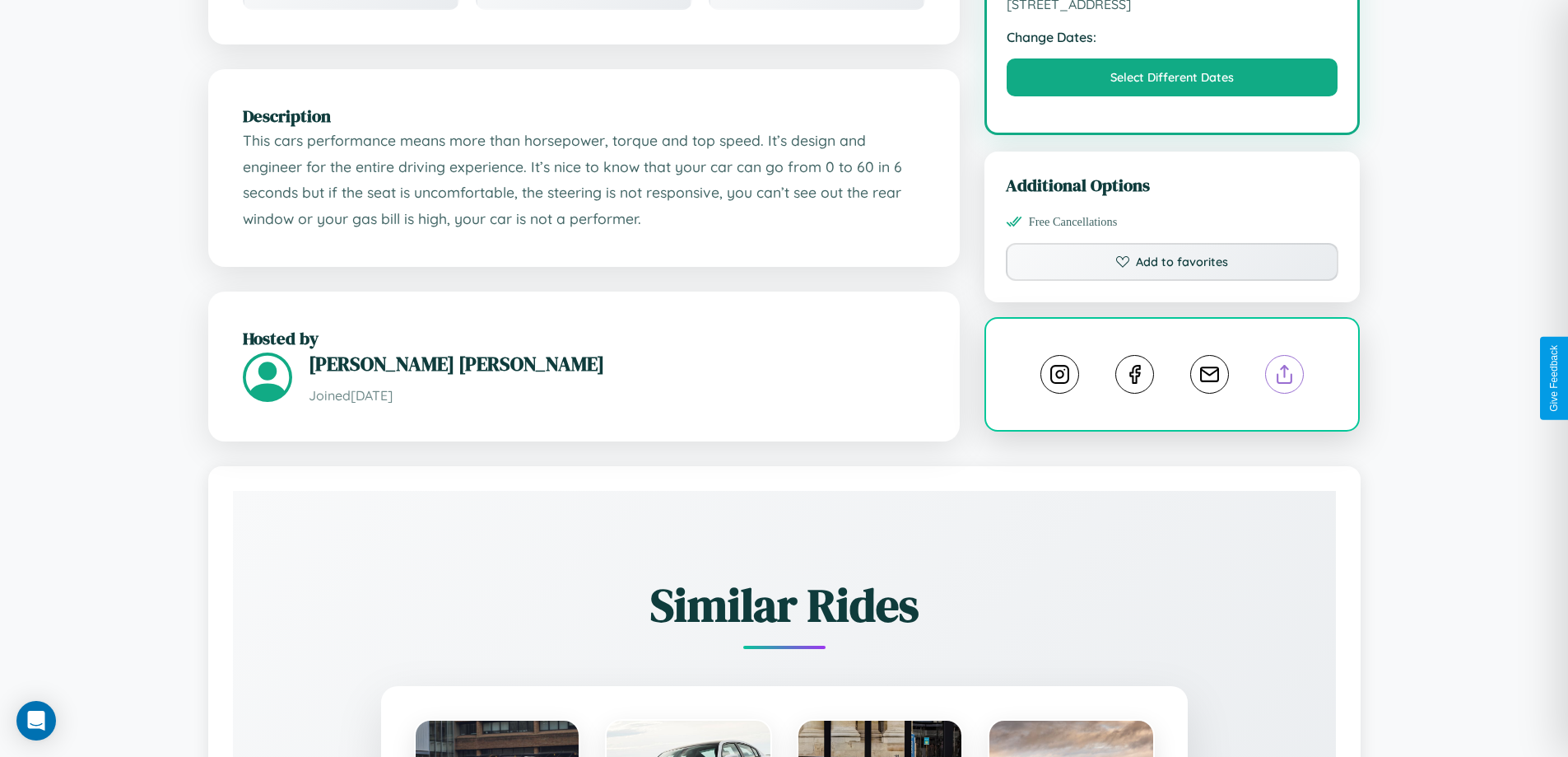
click at [1285, 377] on line at bounding box center [1285, 372] width 0 height 12
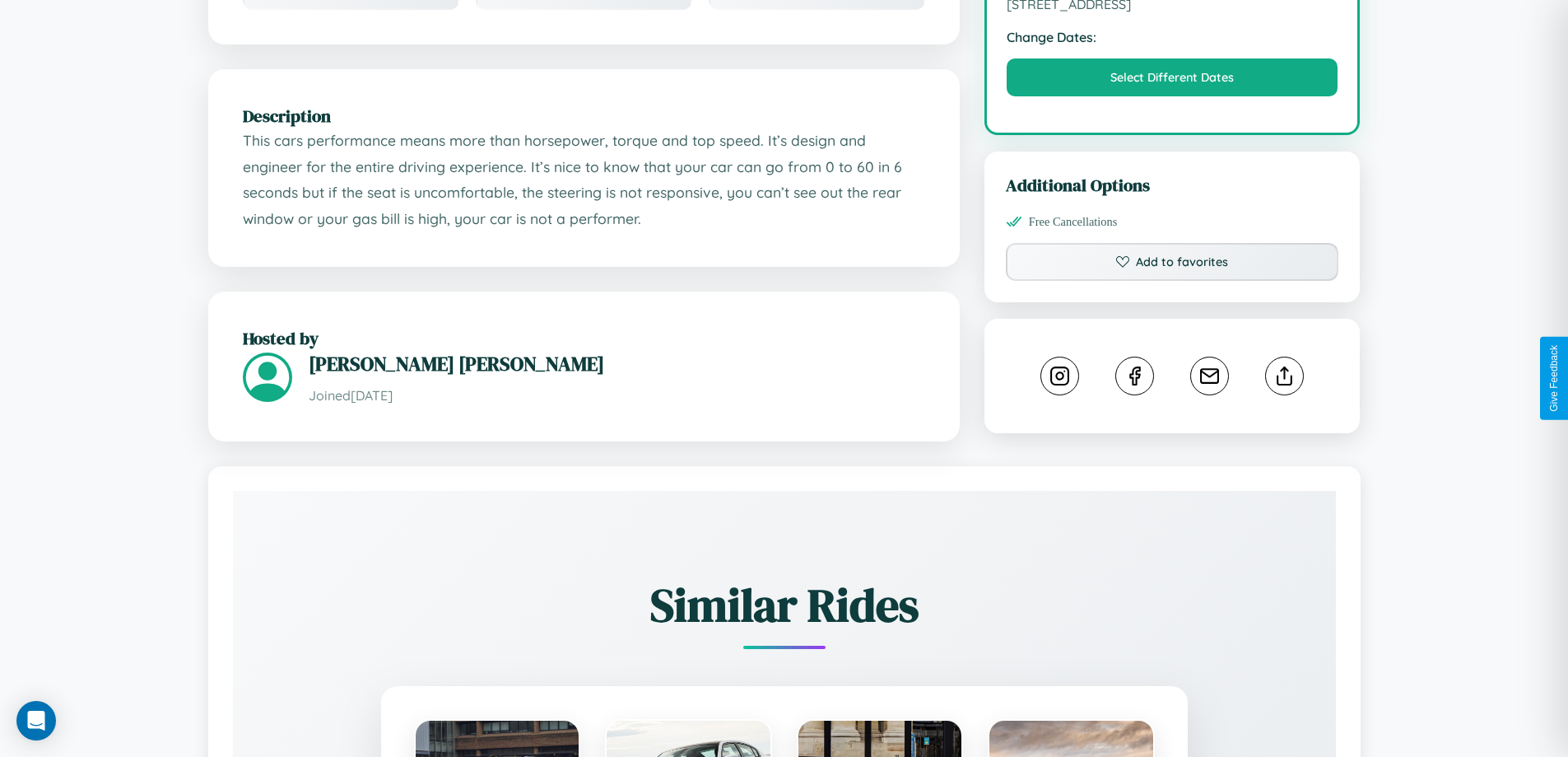
scroll to position [707, 0]
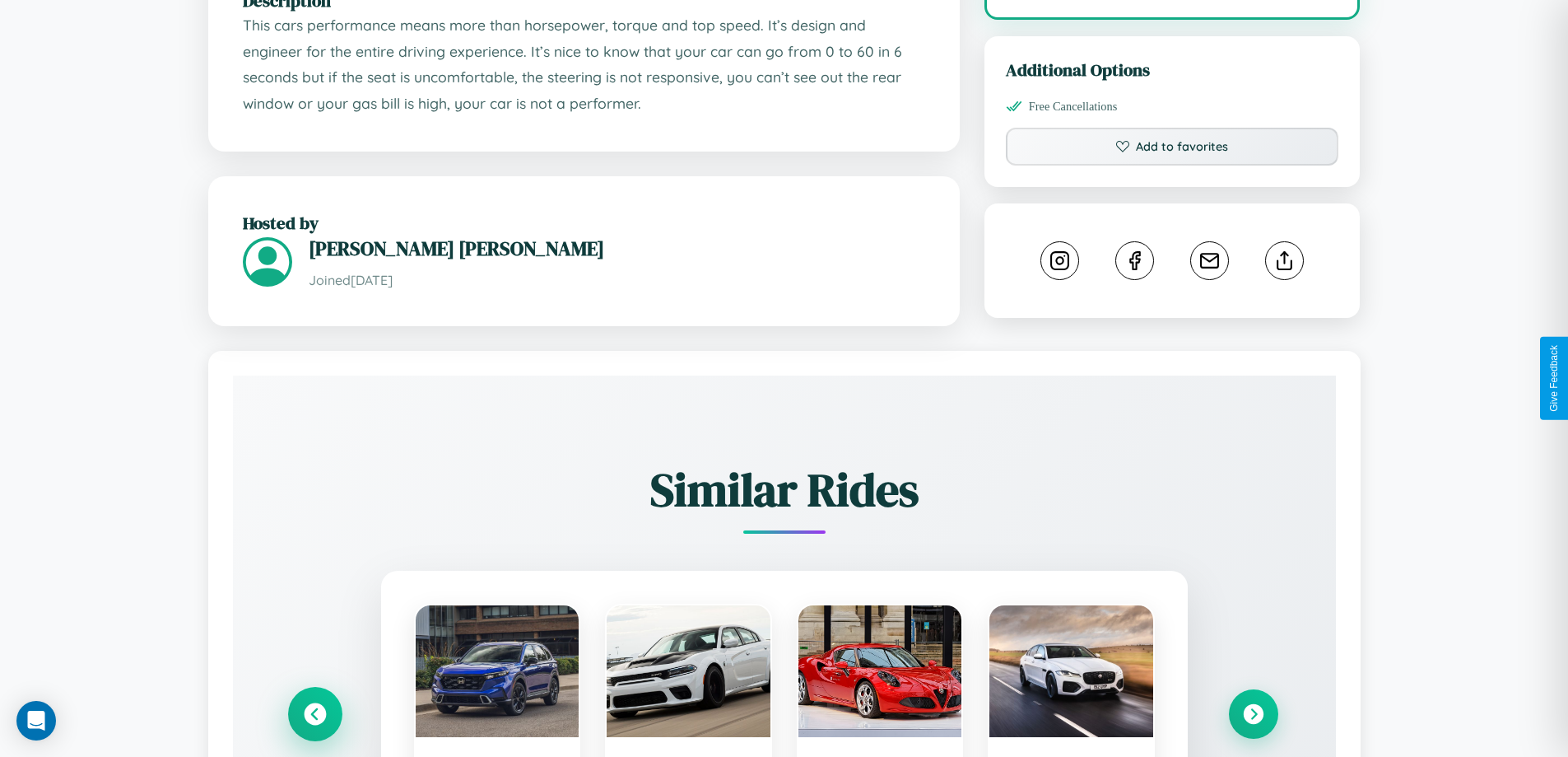
click at [315, 716] on icon at bounding box center [315, 714] width 22 height 22
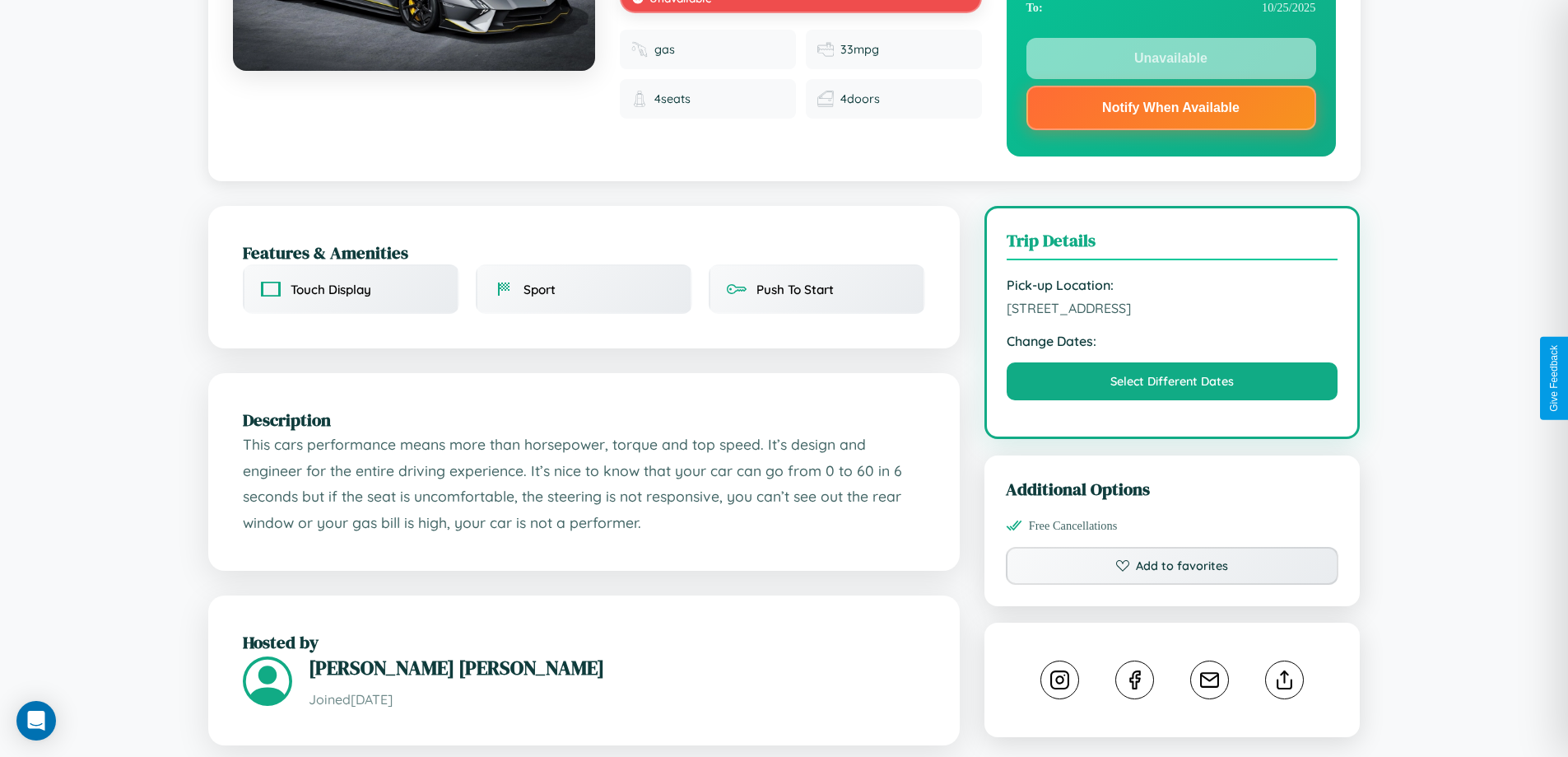
scroll to position [221, 0]
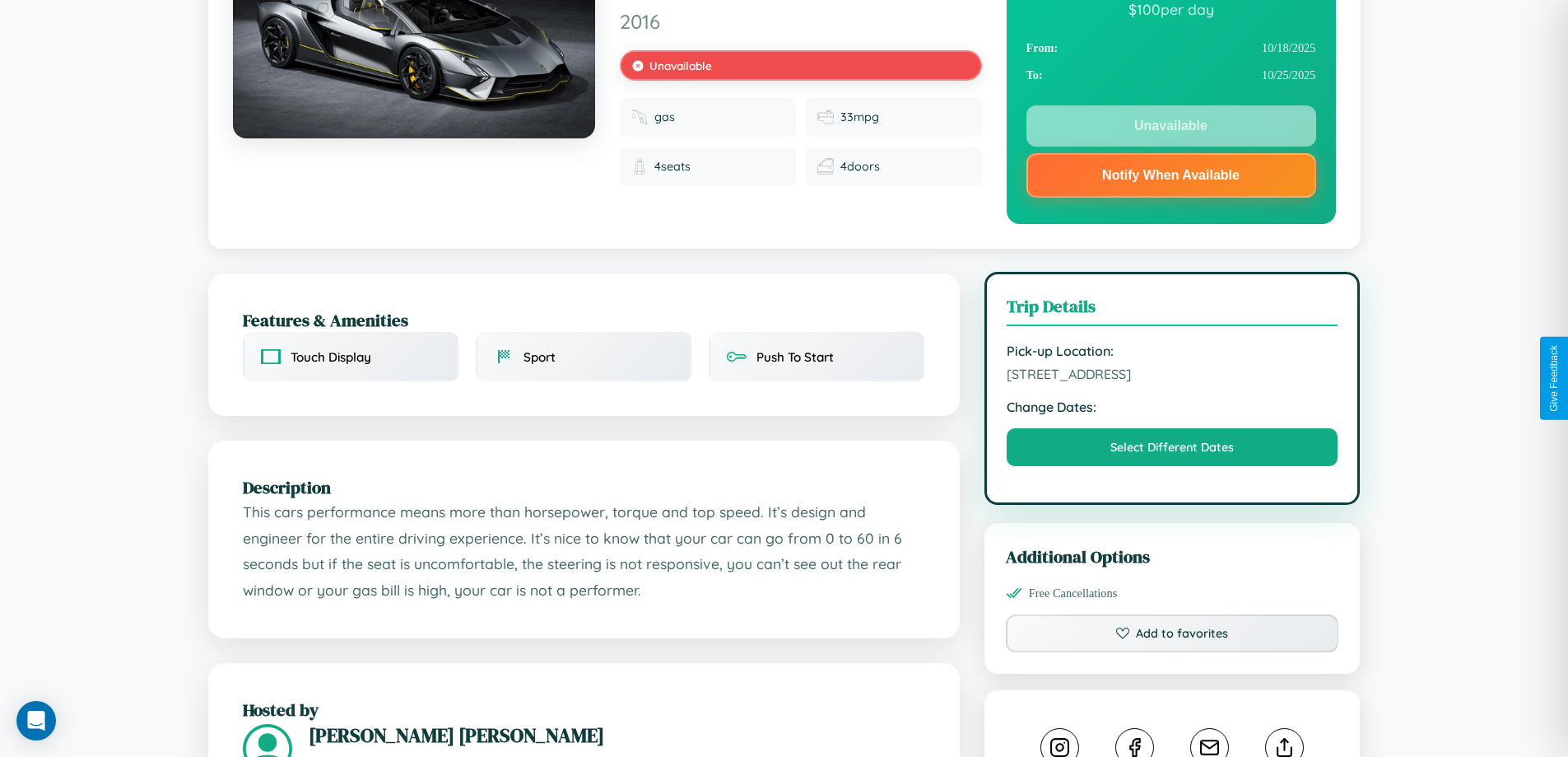
click at [1172, 377] on span "8249 Chestnut Street Tokyo 92933 Japan" at bounding box center [1173, 374] width 332 height 17
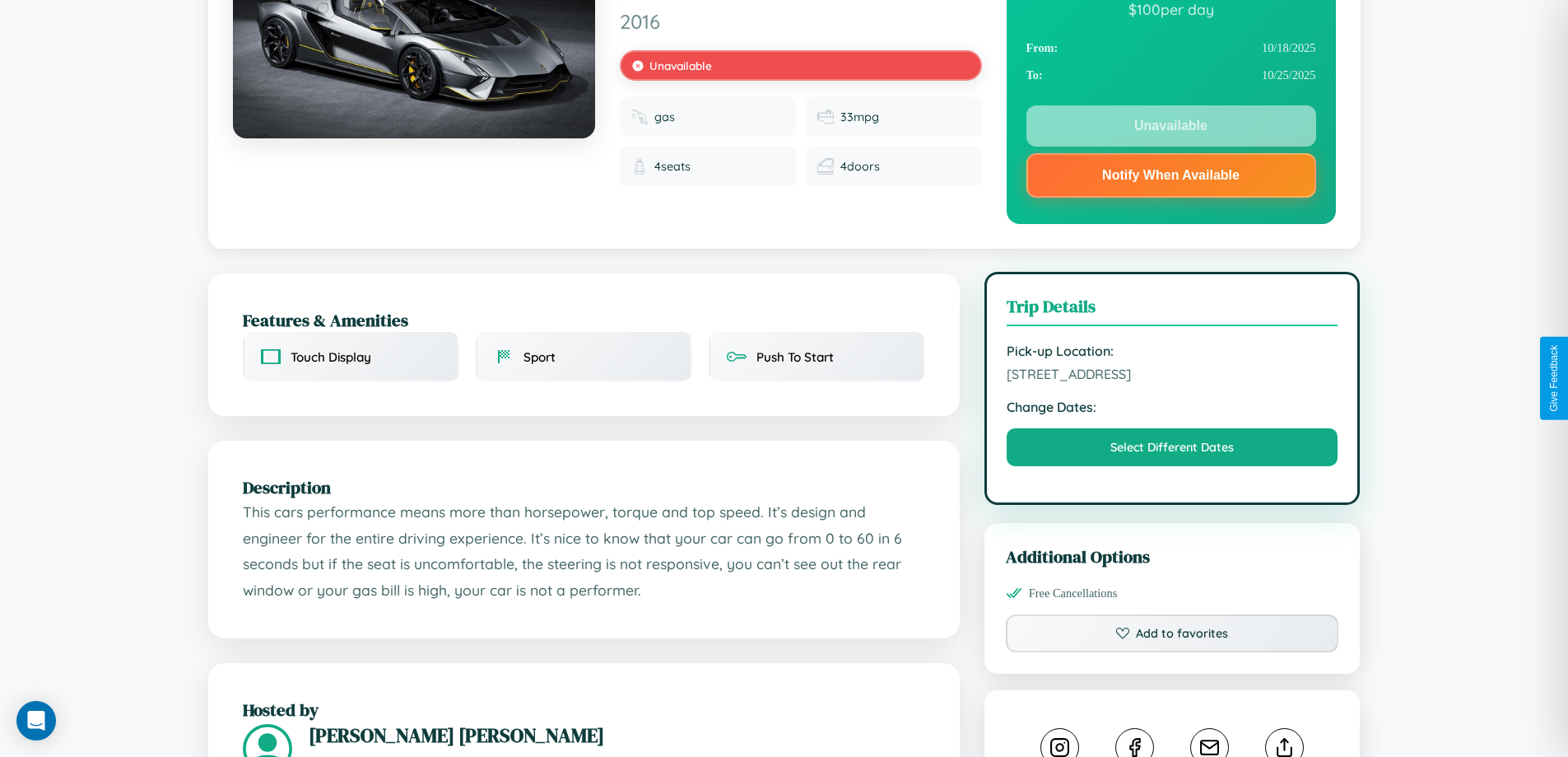
click at [1172, 377] on span "8249 Chestnut Street Tokyo 92933 Japan" at bounding box center [1173, 374] width 332 height 17
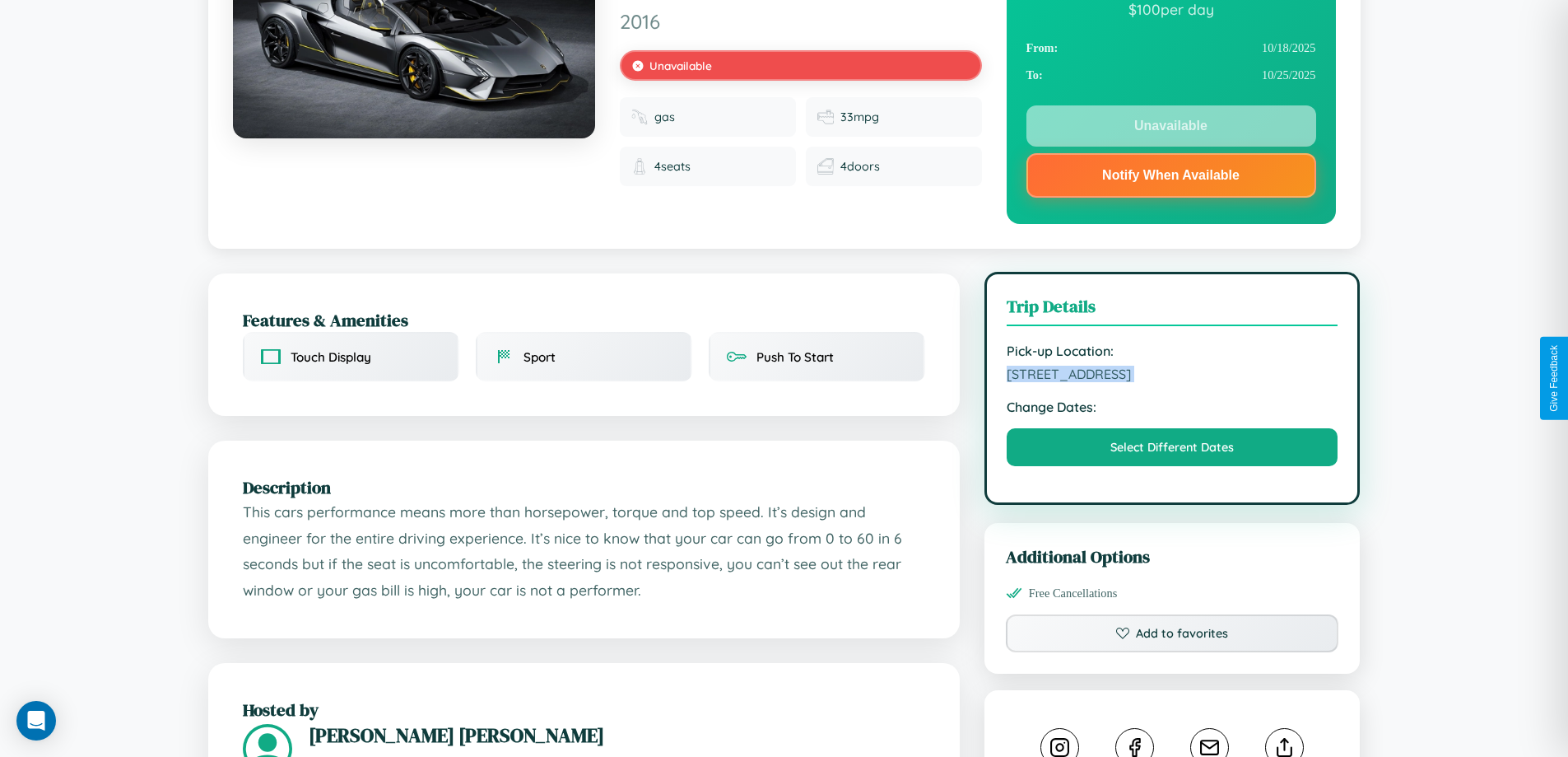
click at [1172, 377] on span "8249 Chestnut Street Tokyo 92933 Japan" at bounding box center [1173, 374] width 332 height 17
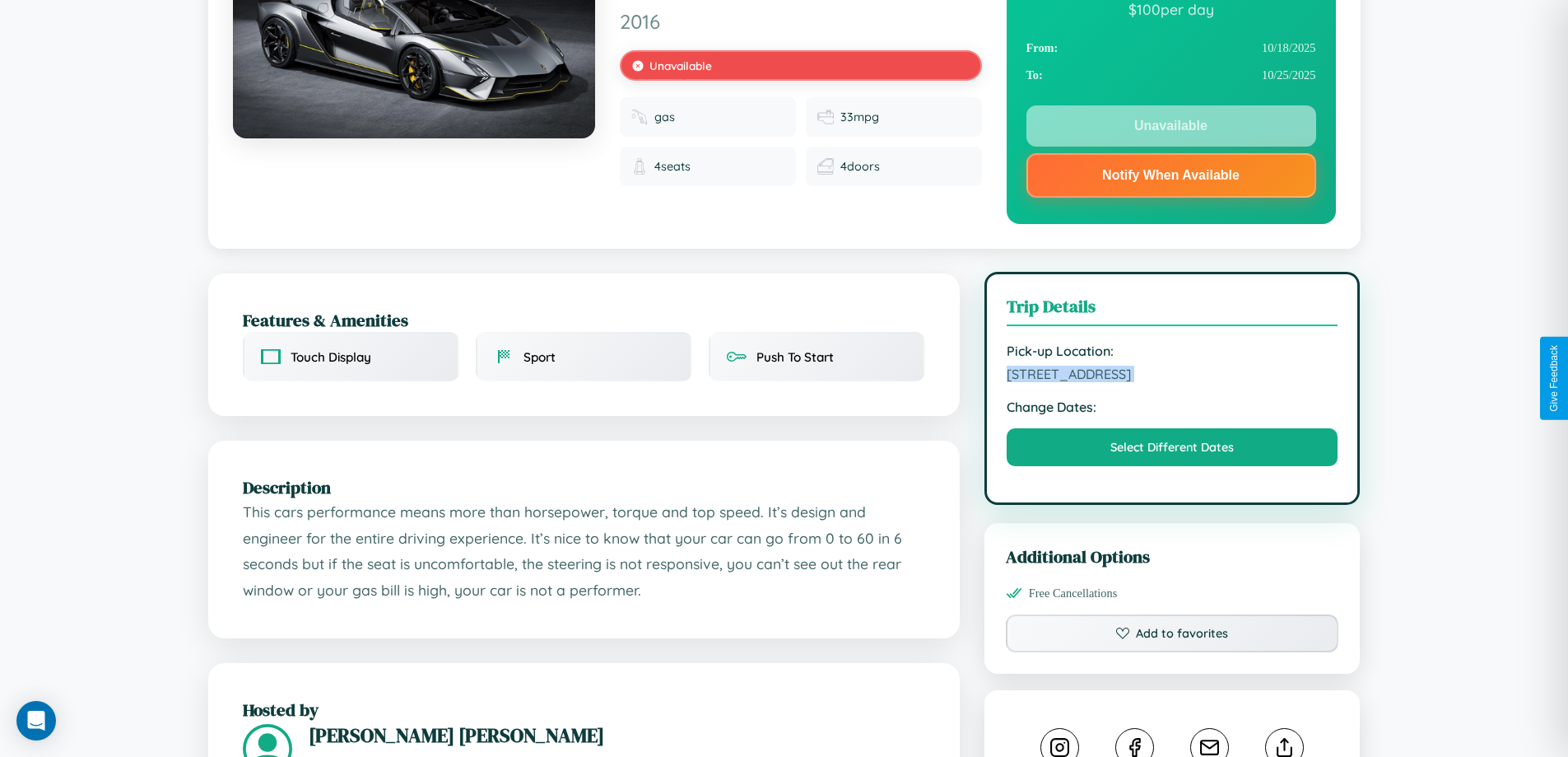
click at [1172, 377] on span "8249 Chestnut Street Tokyo 92933 Japan" at bounding box center [1173, 374] width 332 height 17
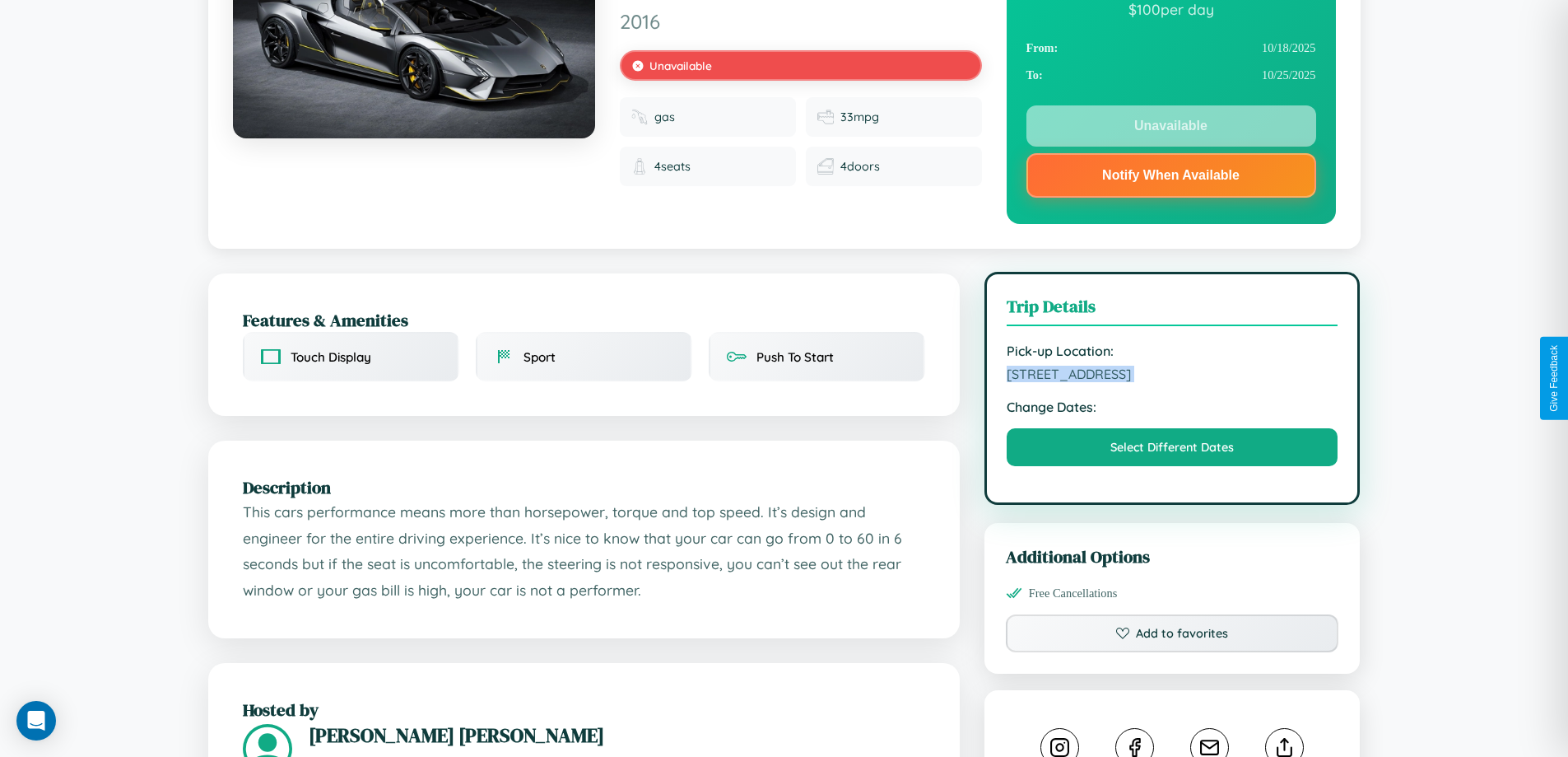
click at [1172, 377] on span "8249 Chestnut Street Tokyo 92933 Japan" at bounding box center [1173, 374] width 332 height 17
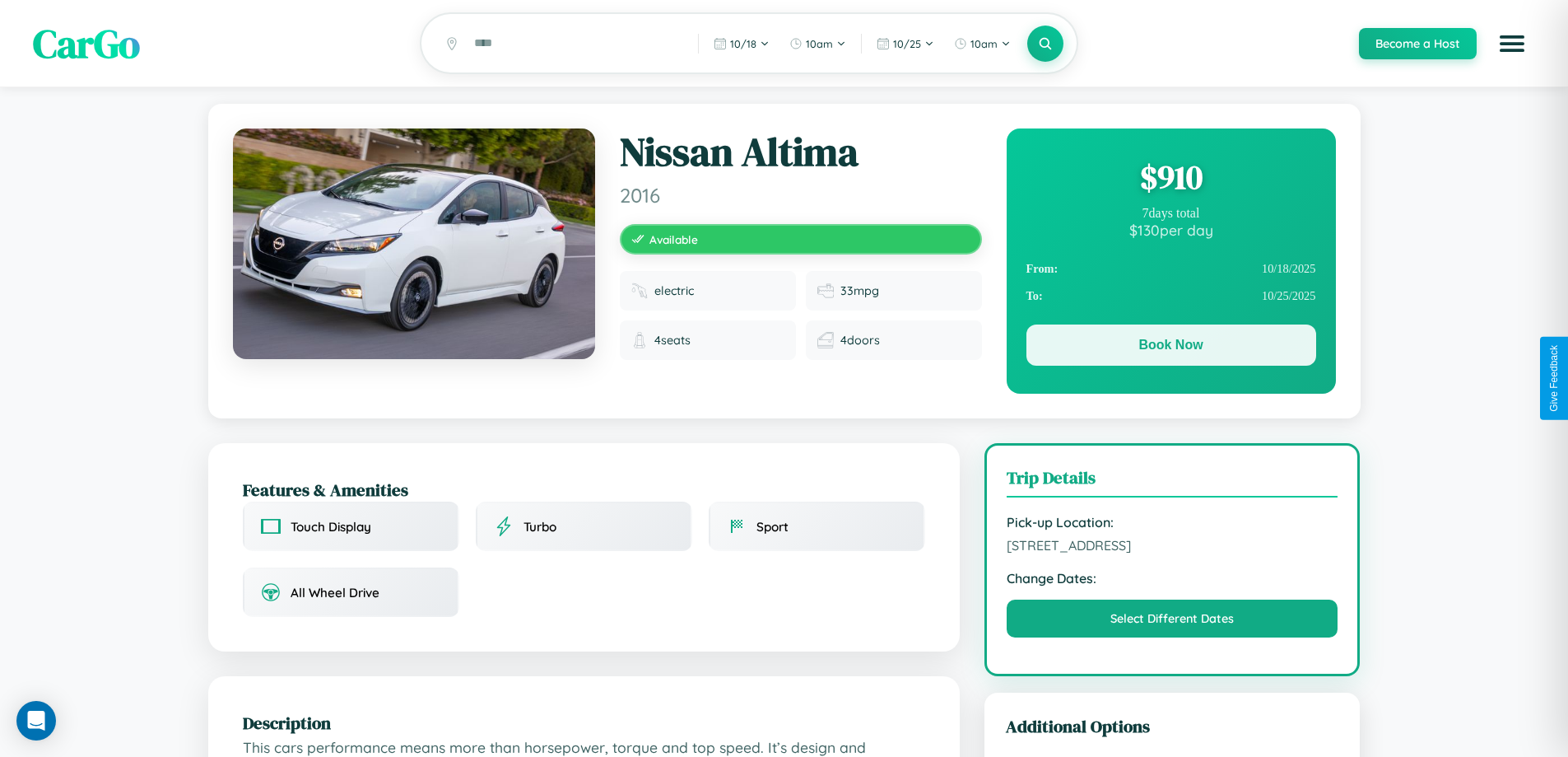
click at [1171, 349] on button "Book Now" at bounding box center [1172, 345] width 290 height 41
